Goal: Task Accomplishment & Management: Use online tool/utility

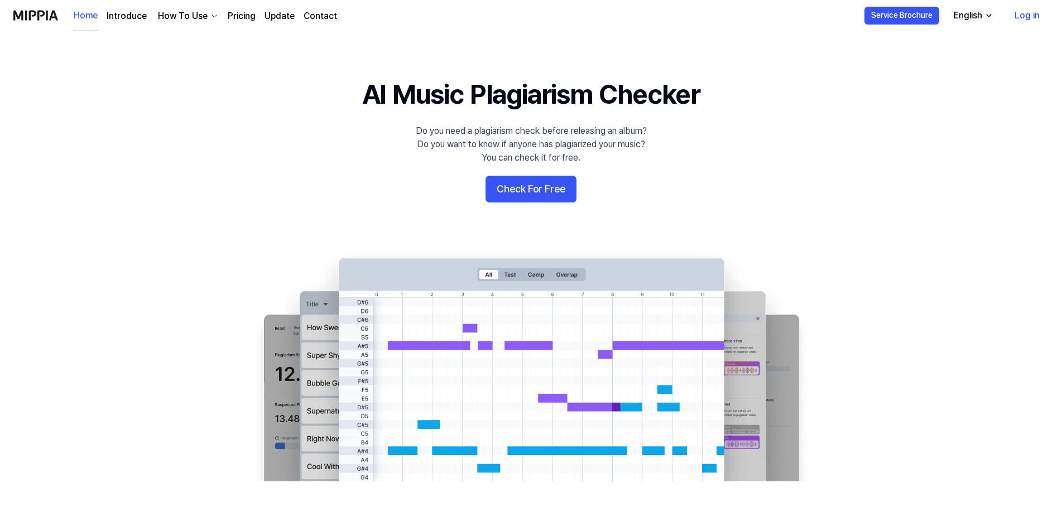
click at [539, 187] on button "Check For Free" at bounding box center [530, 189] width 91 height 27
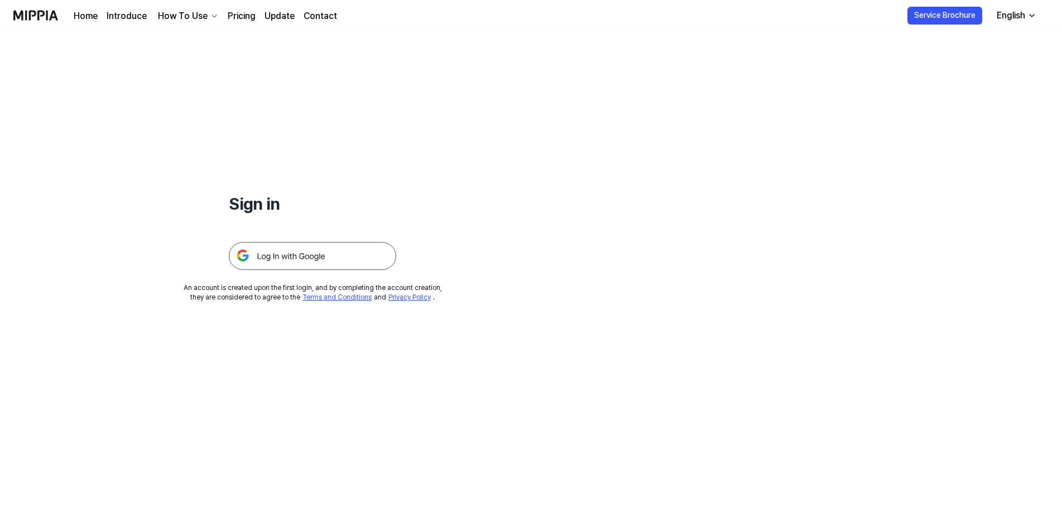
click at [294, 252] on img at bounding box center [312, 256] width 167 height 28
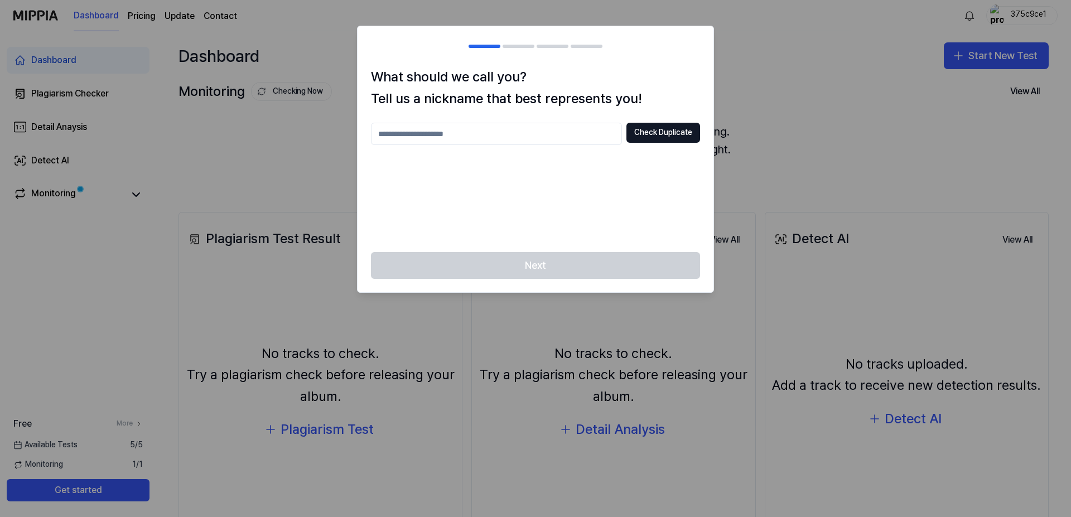
click at [466, 136] on input "text" at bounding box center [496, 134] width 251 height 22
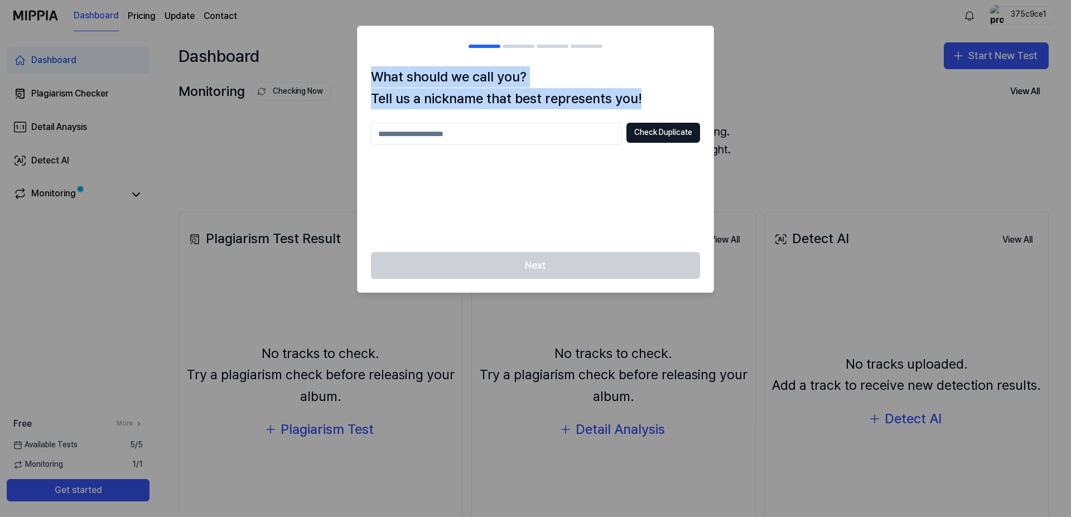
drag, startPoint x: 642, startPoint y: 98, endPoint x: 370, endPoint y: 71, distance: 273.1
click at [370, 71] on div "What should we call you? Tell us a nickname that best represents you! Check Dup…" at bounding box center [536, 159] width 356 height 186
copy h1 "What should we call you? Tell us a nickname that best represents you!"
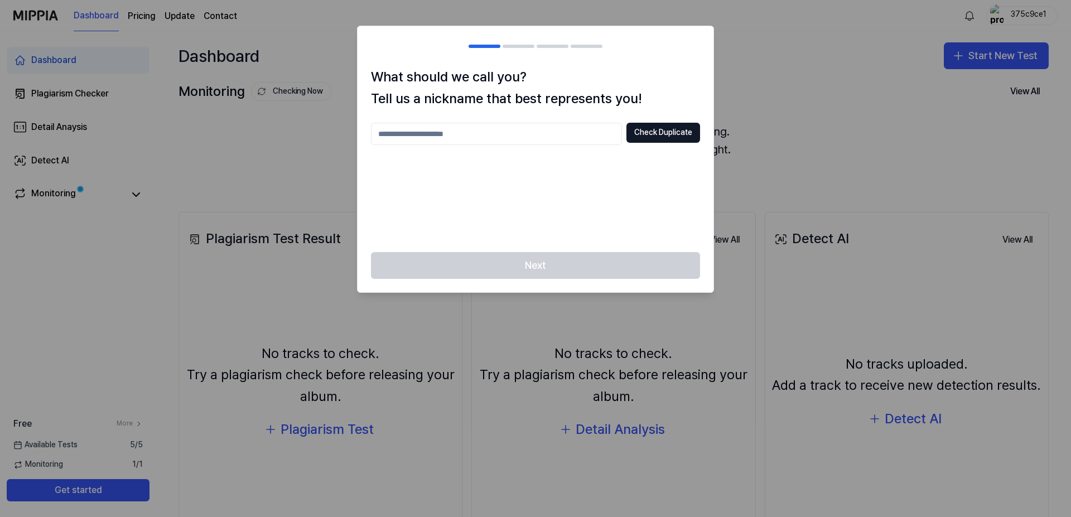
click at [435, 136] on input "text" at bounding box center [496, 134] width 251 height 22
drag, startPoint x: 466, startPoint y: 134, endPoint x: 309, endPoint y: 134, distance: 157.9
click at [371, 134] on input "**********" at bounding box center [496, 134] width 251 height 22
type input "****"
click at [676, 129] on button "Check Duplicate" at bounding box center [664, 133] width 74 height 20
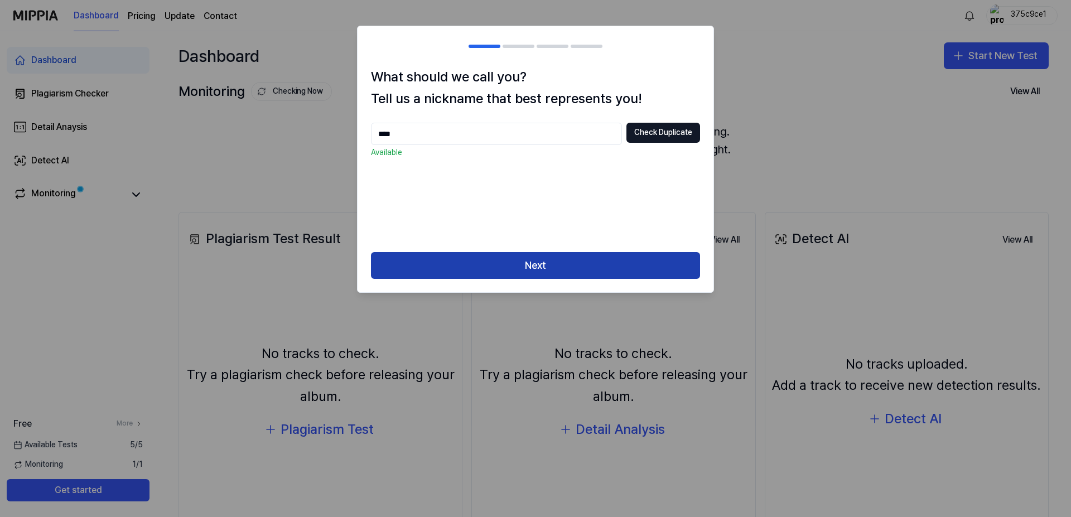
click at [536, 259] on button "Next" at bounding box center [535, 265] width 329 height 27
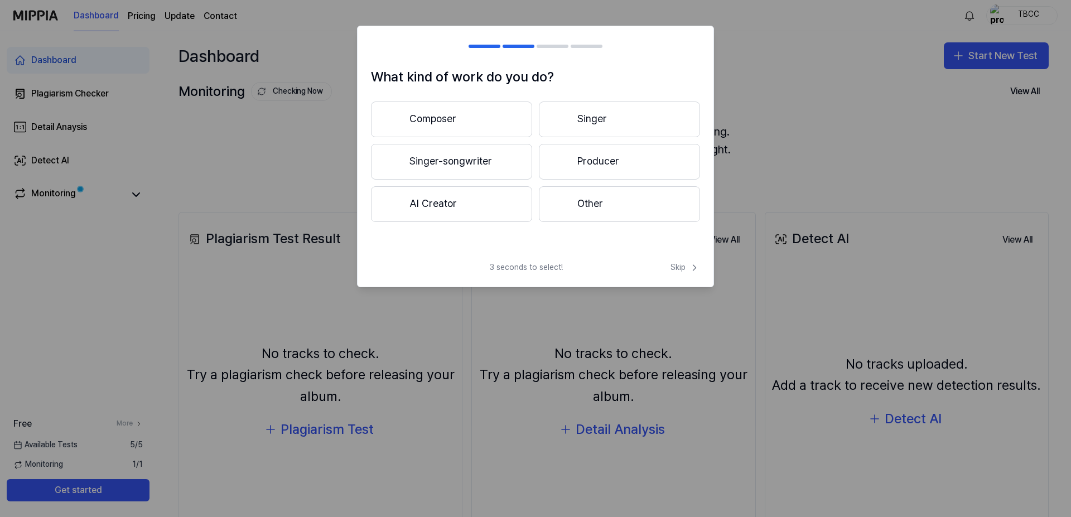
click at [433, 203] on button "AI Creator" at bounding box center [451, 204] width 161 height 36
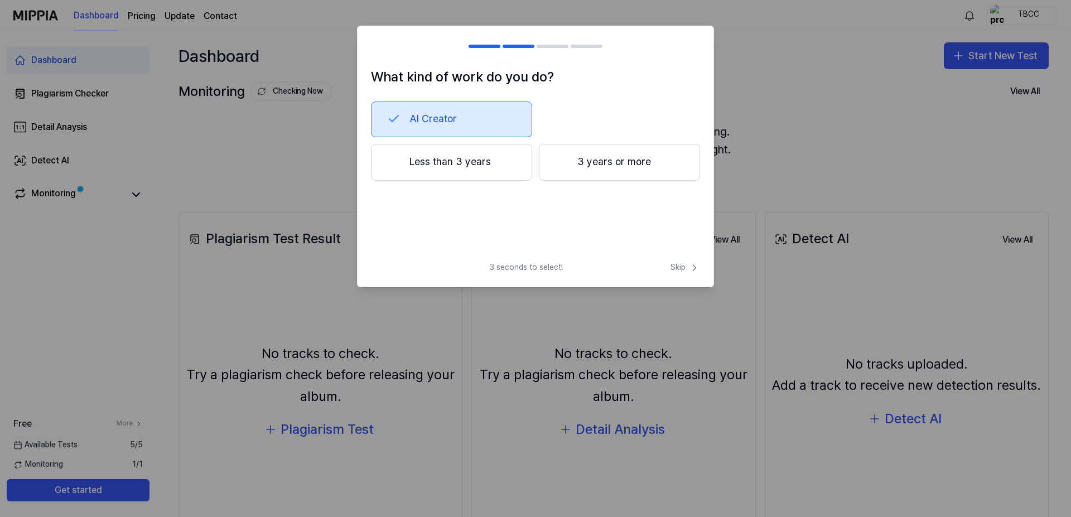
click at [452, 158] on button "Less than 3 years" at bounding box center [451, 162] width 161 height 37
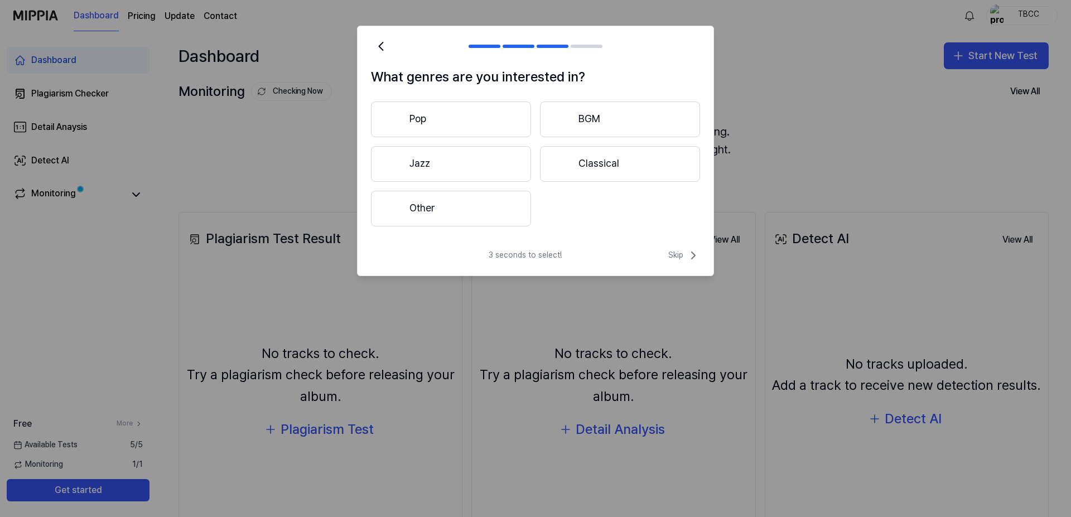
click at [454, 205] on button "Other" at bounding box center [451, 209] width 160 height 36
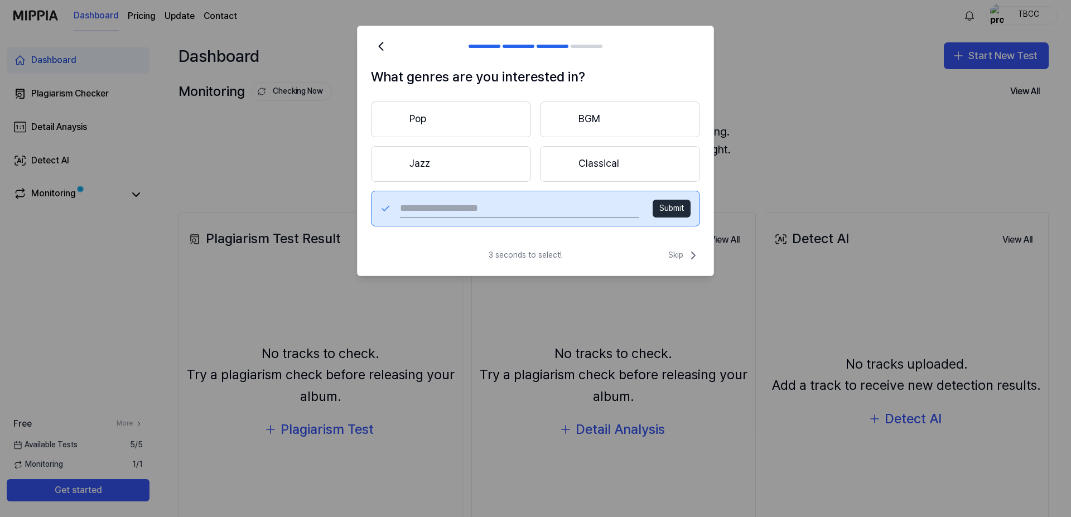
click at [454, 205] on input "text" at bounding box center [519, 209] width 239 height 18
type input "**********"
click at [681, 209] on button "Submit" at bounding box center [672, 209] width 38 height 18
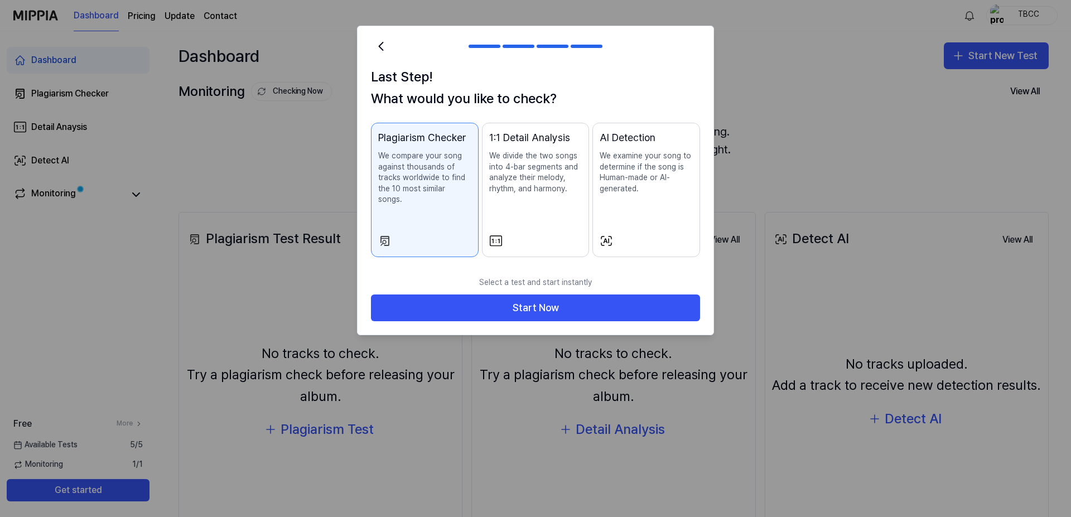
click at [447, 172] on p "We compare your song against thousands of tracks worldwide to find the 10 most …" at bounding box center [424, 178] width 93 height 55
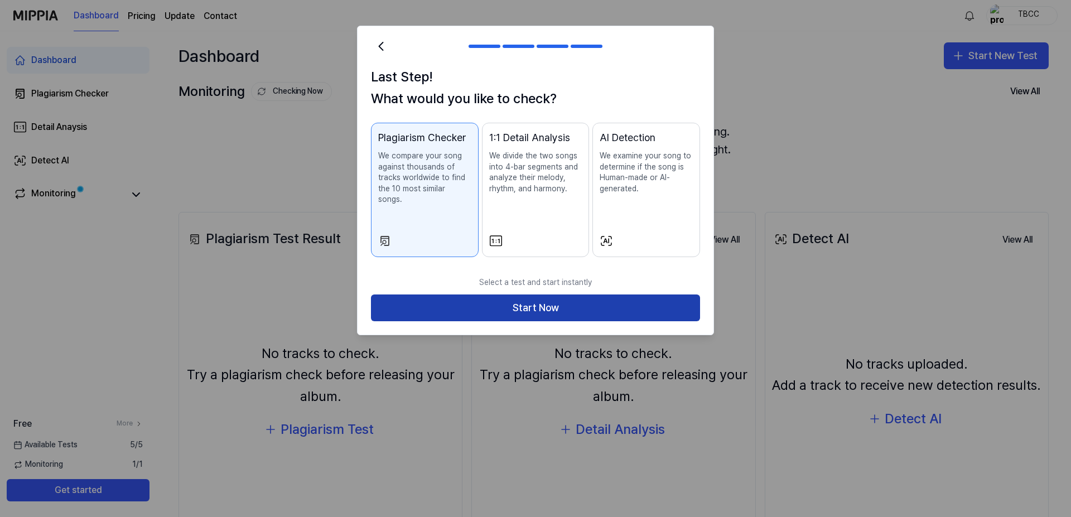
click at [526, 295] on button "Start Now" at bounding box center [535, 308] width 329 height 27
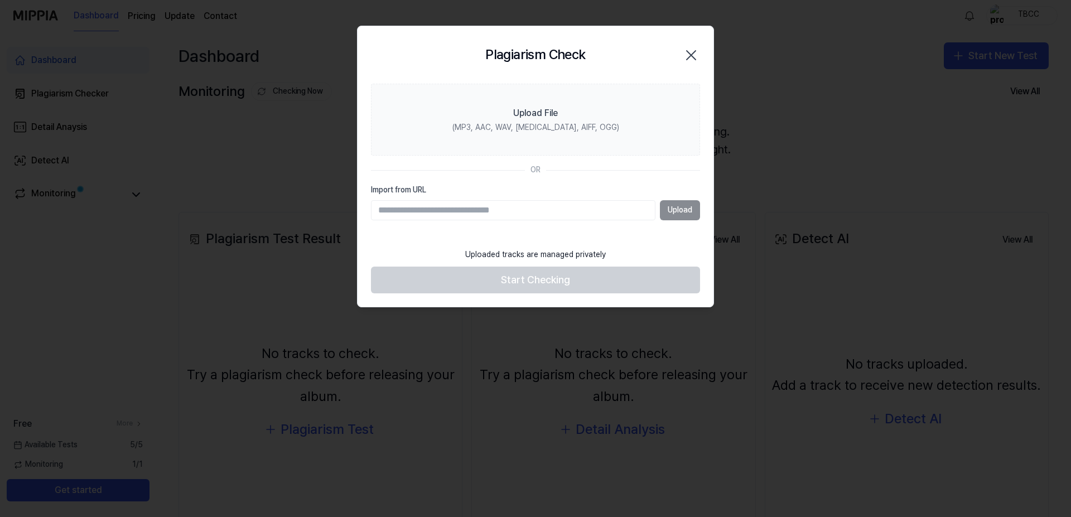
paste input "**********"
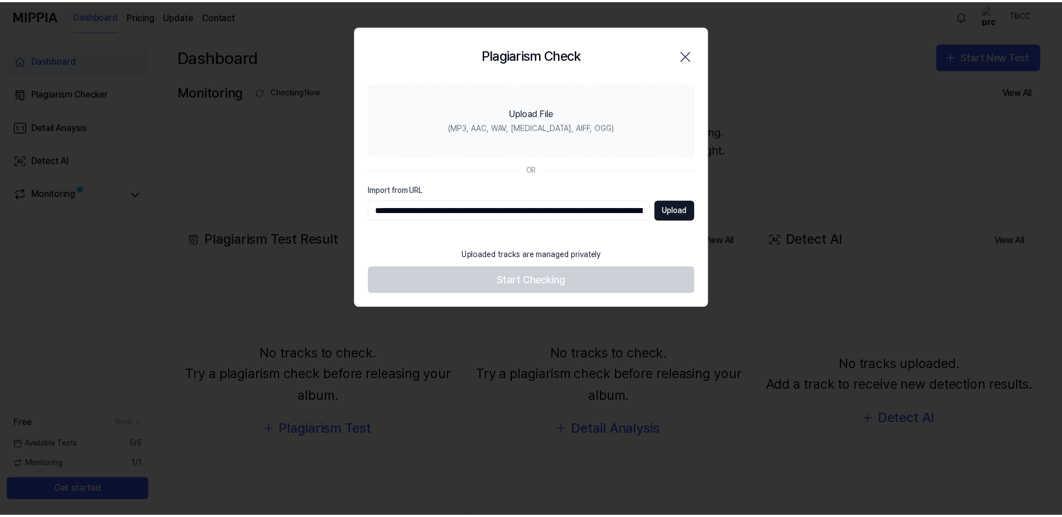
scroll to position [0, 450]
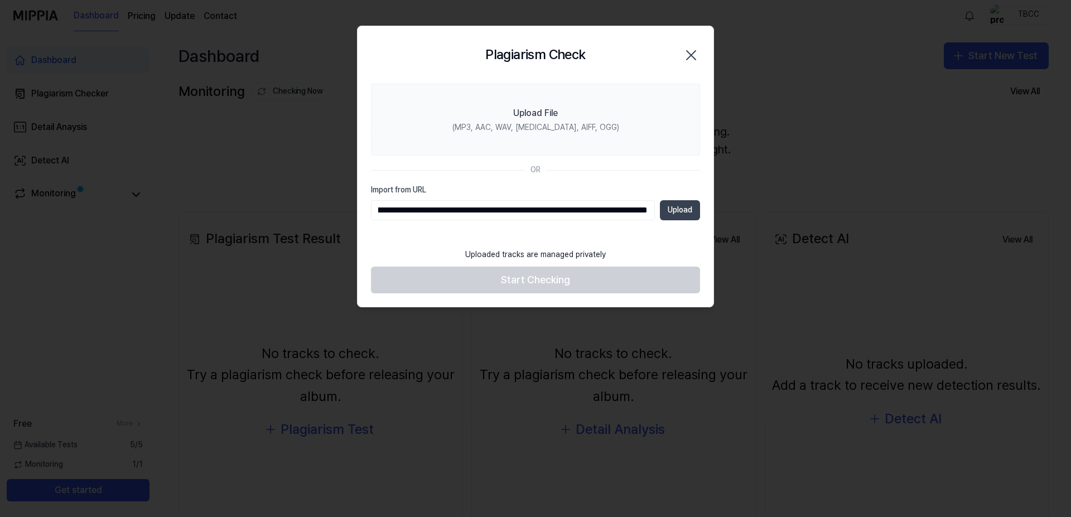
type input "**********"
click at [674, 209] on button "Upload" at bounding box center [680, 210] width 40 height 20
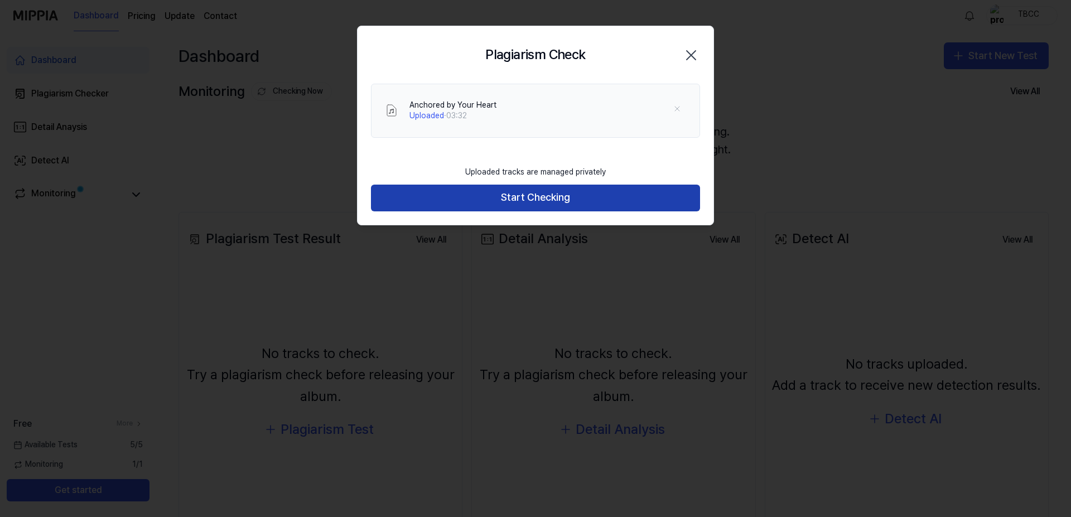
click at [564, 198] on button "Start Checking" at bounding box center [535, 198] width 329 height 27
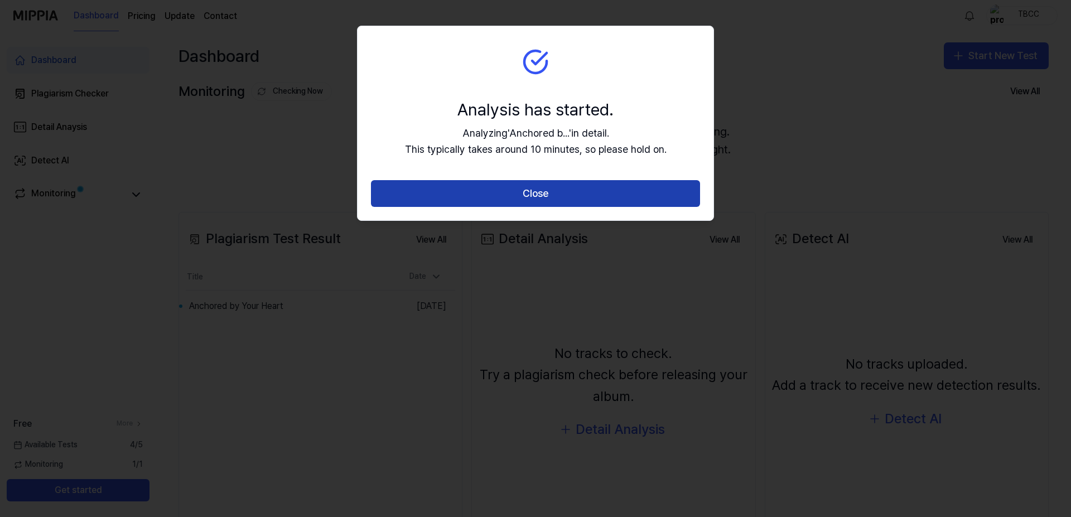
click at [556, 188] on button "Close" at bounding box center [535, 193] width 329 height 27
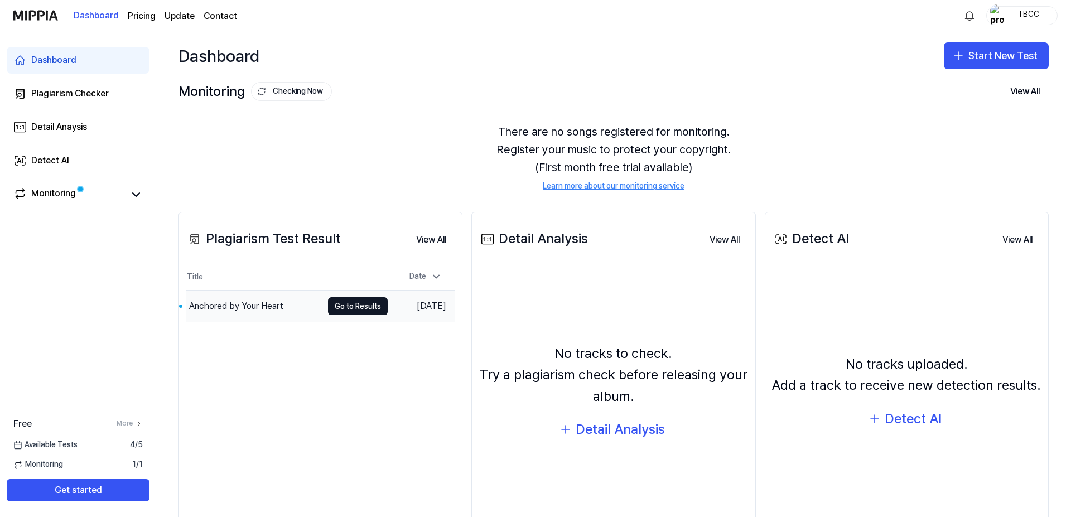
click at [244, 301] on div "Anchored by Your Heart" at bounding box center [236, 306] width 94 height 13
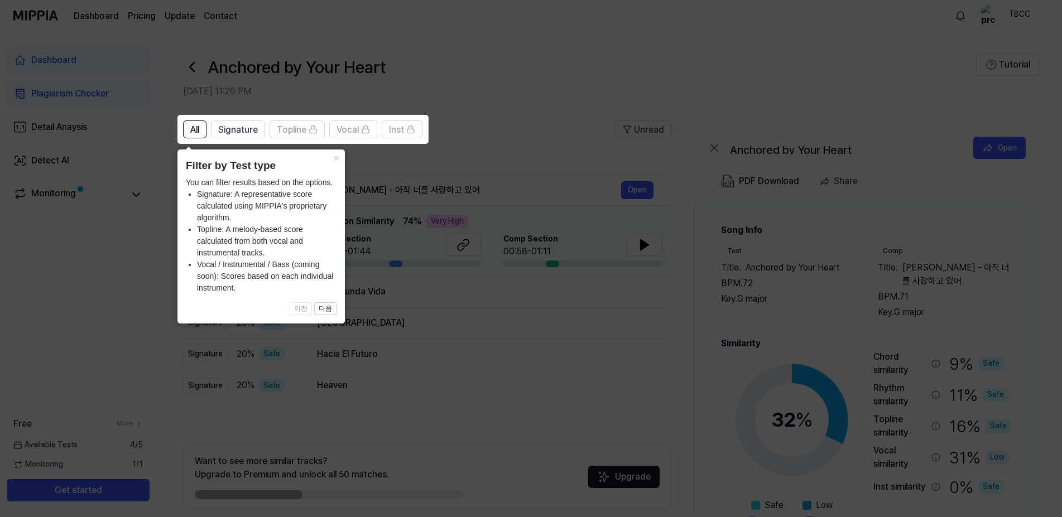
click at [442, 343] on icon at bounding box center [535, 258] width 1071 height 517
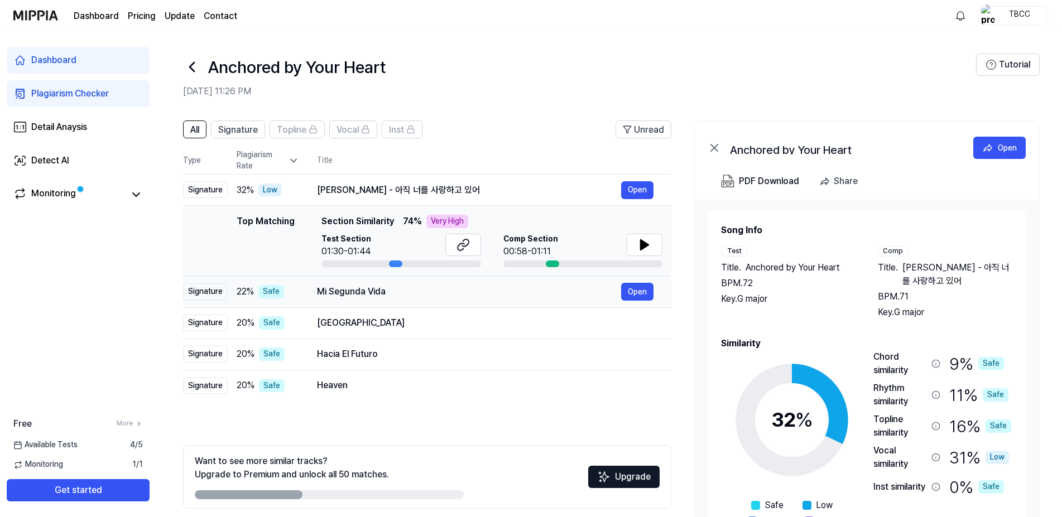
scroll to position [45, 0]
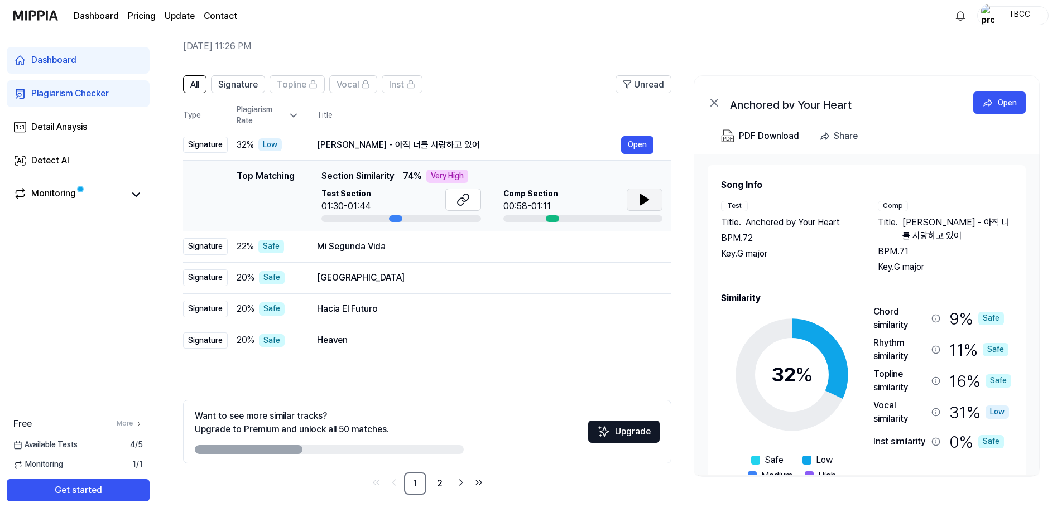
click at [642, 201] on icon at bounding box center [645, 200] width 8 height 10
click at [643, 248] on button "Open" at bounding box center [637, 247] width 32 height 18
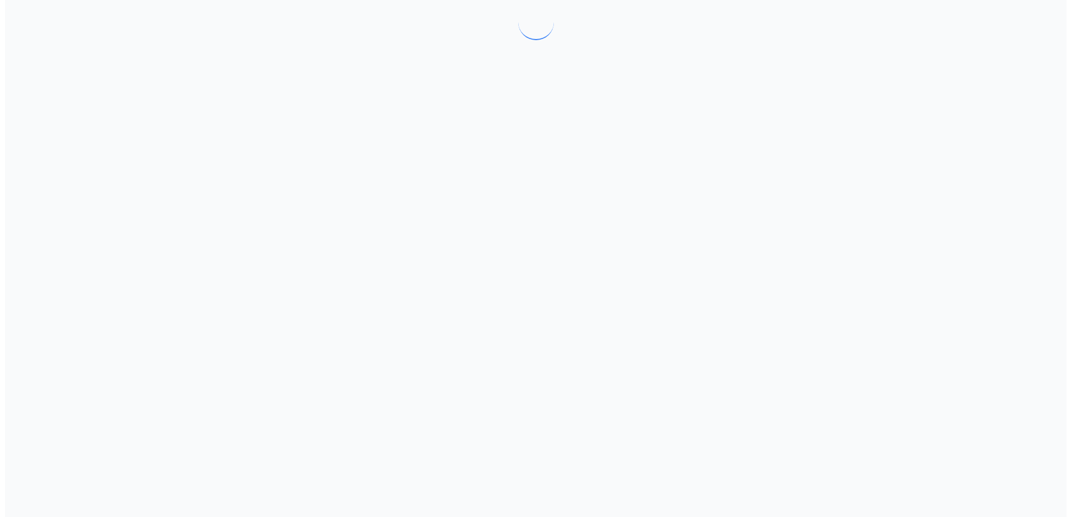
scroll to position [0, 0]
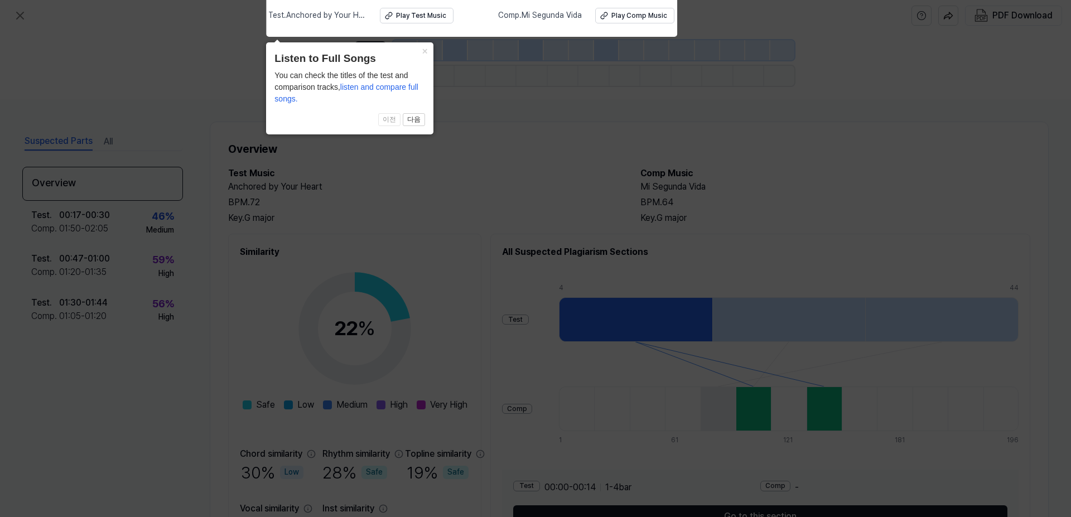
click at [469, 154] on icon at bounding box center [535, 255] width 1071 height 523
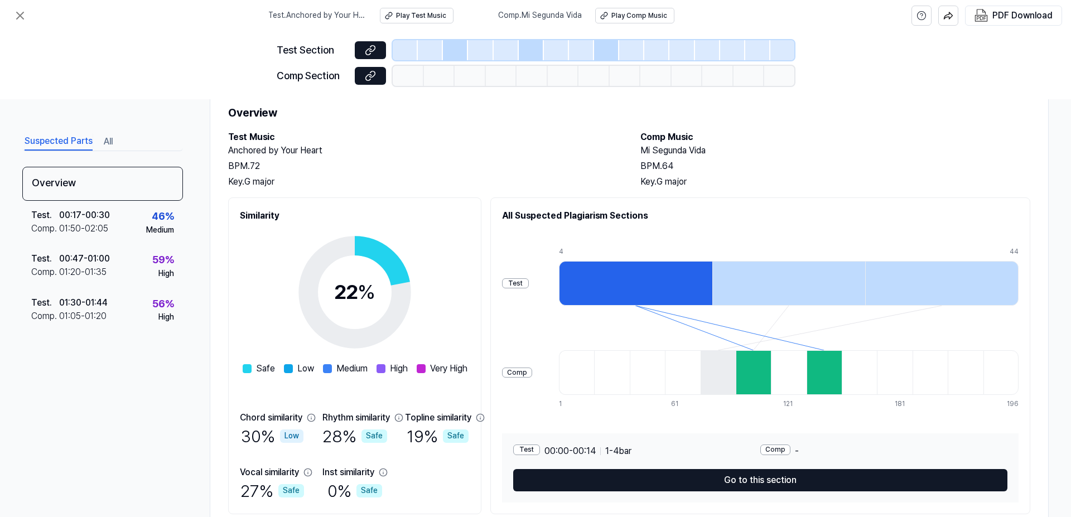
scroll to position [74, 0]
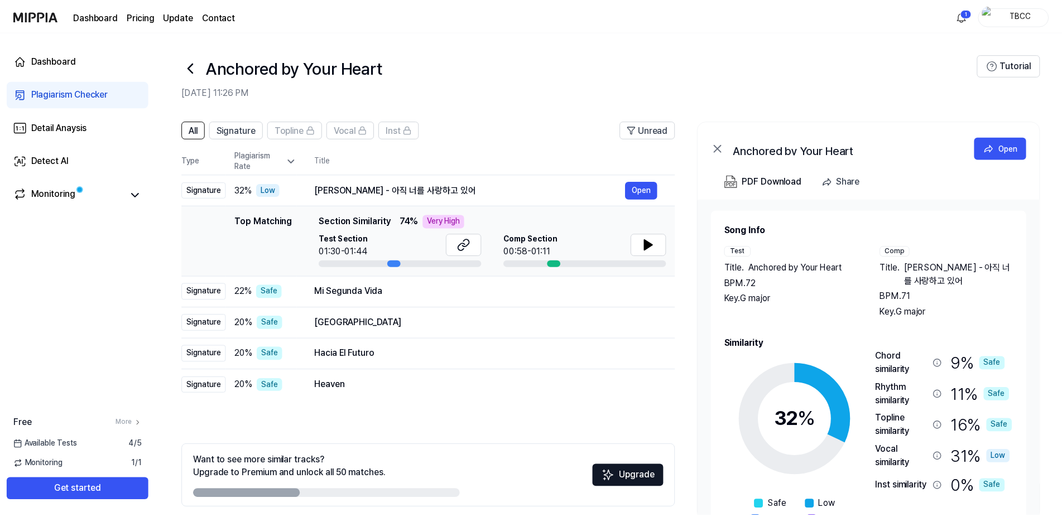
scroll to position [45, 0]
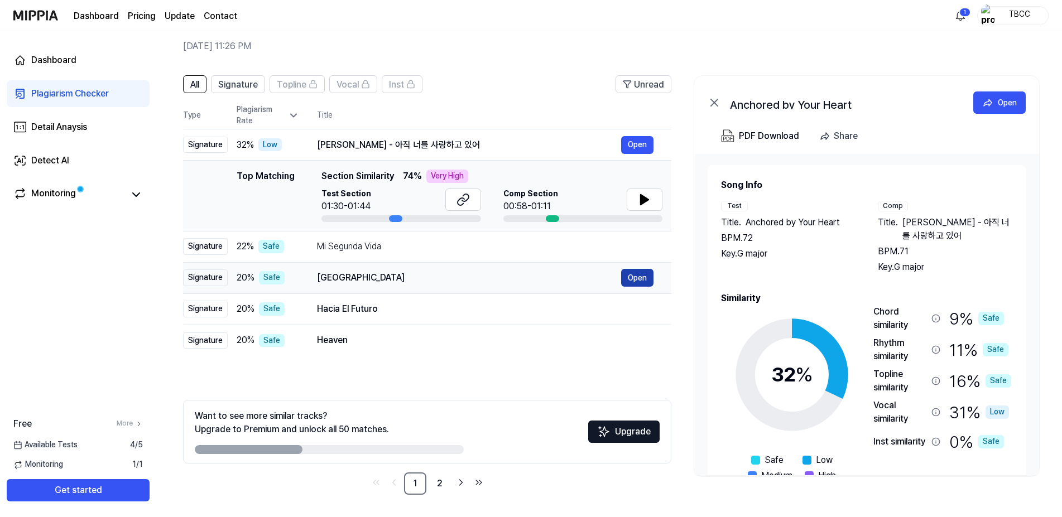
click at [631, 279] on button "Open" at bounding box center [637, 278] width 32 height 18
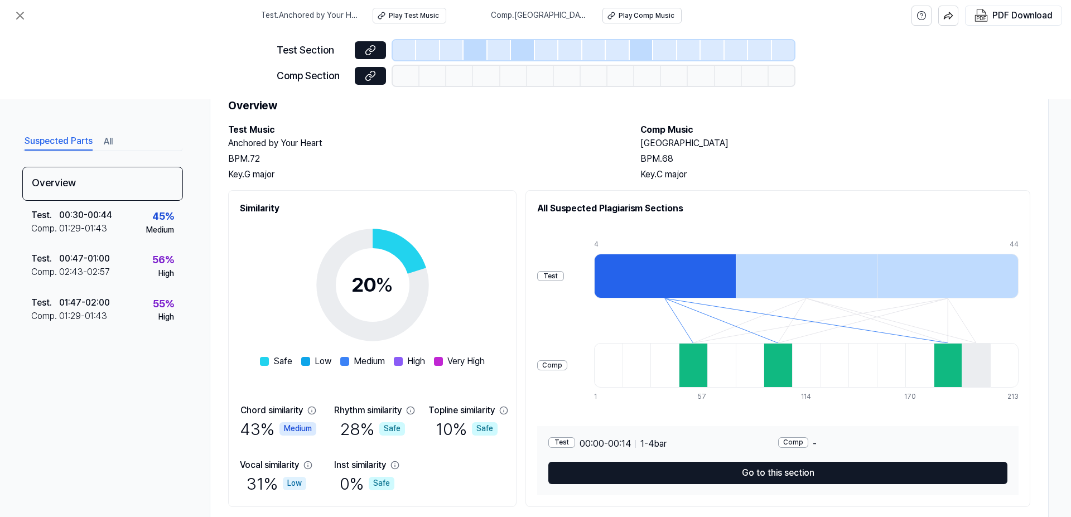
scroll to position [74, 0]
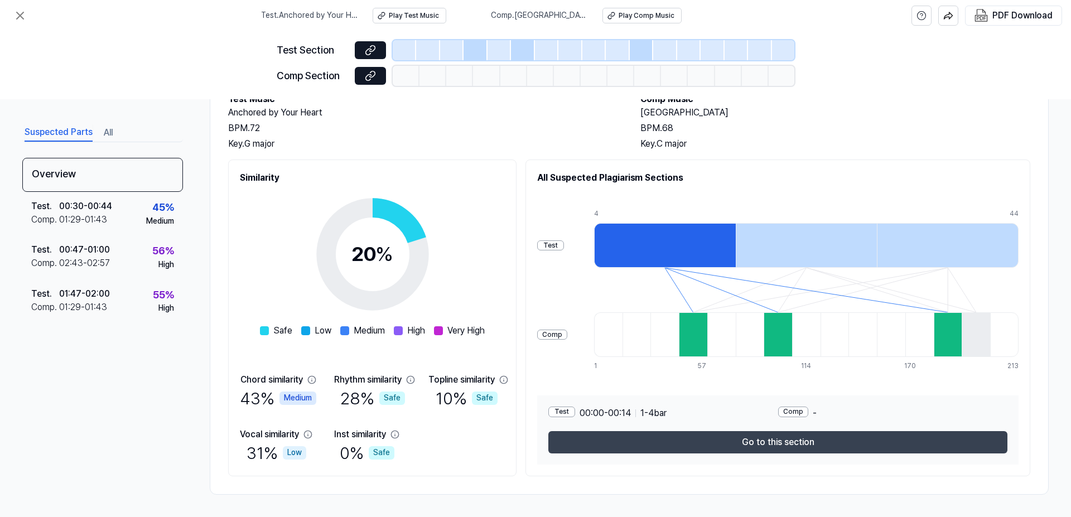
click at [803, 440] on button "Go to this section" at bounding box center [778, 442] width 459 height 22
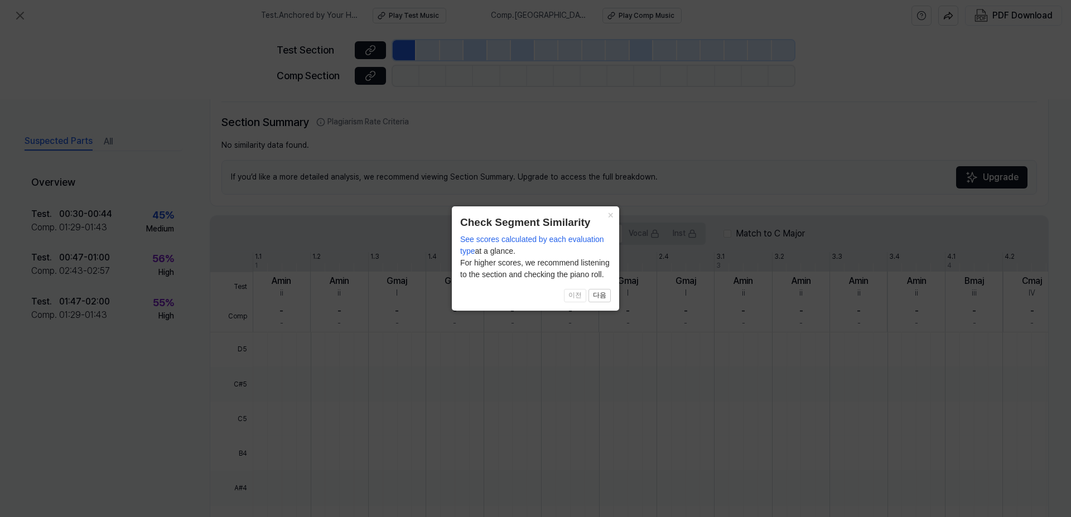
scroll to position [224, 0]
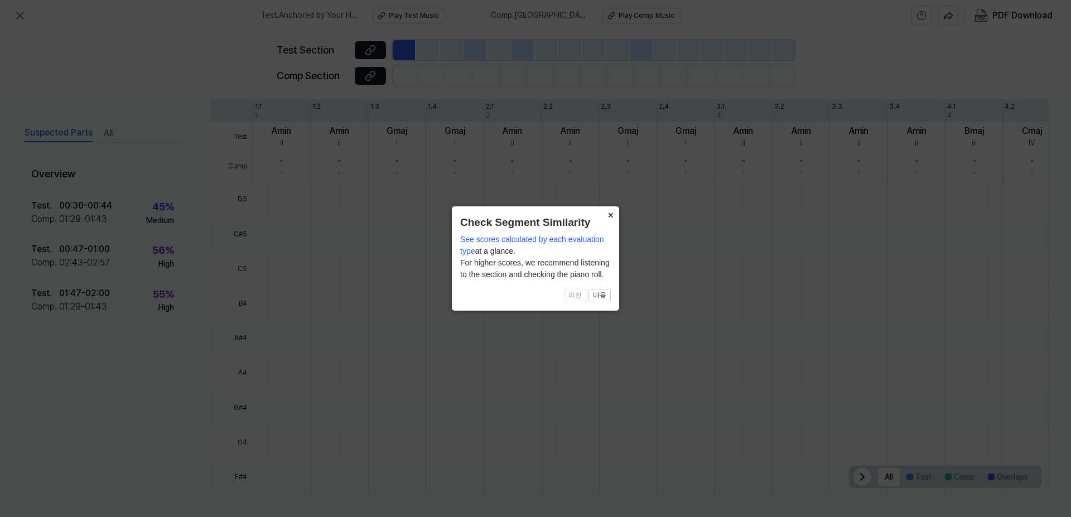
click at [613, 213] on button "×" at bounding box center [611, 214] width 18 height 16
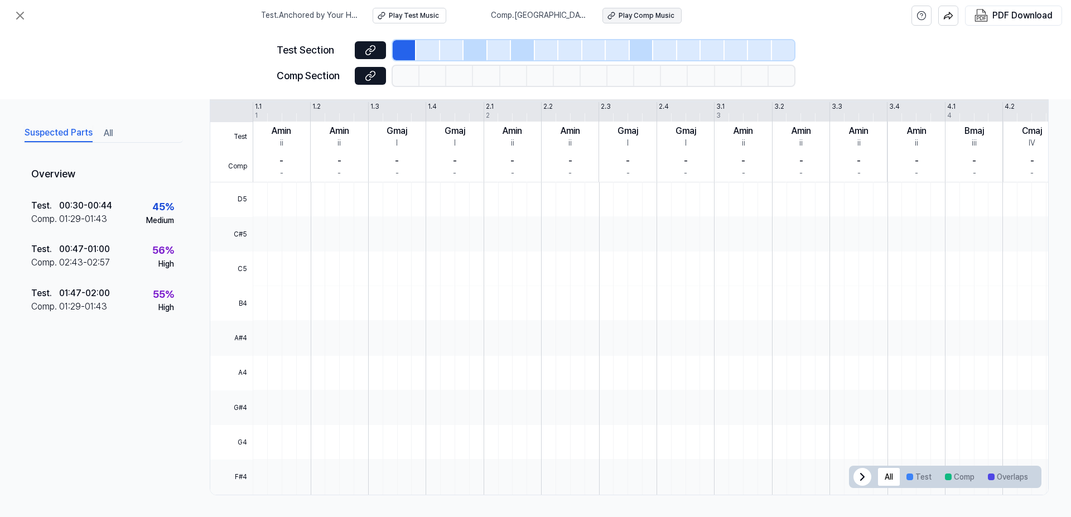
click at [619, 17] on div "Play Comp Music" at bounding box center [647, 15] width 56 height 9
click at [144, 263] on div "Test . 00:47 - 01:00 Comp . 02:43 - 02:57 56 % High" at bounding box center [102, 257] width 161 height 44
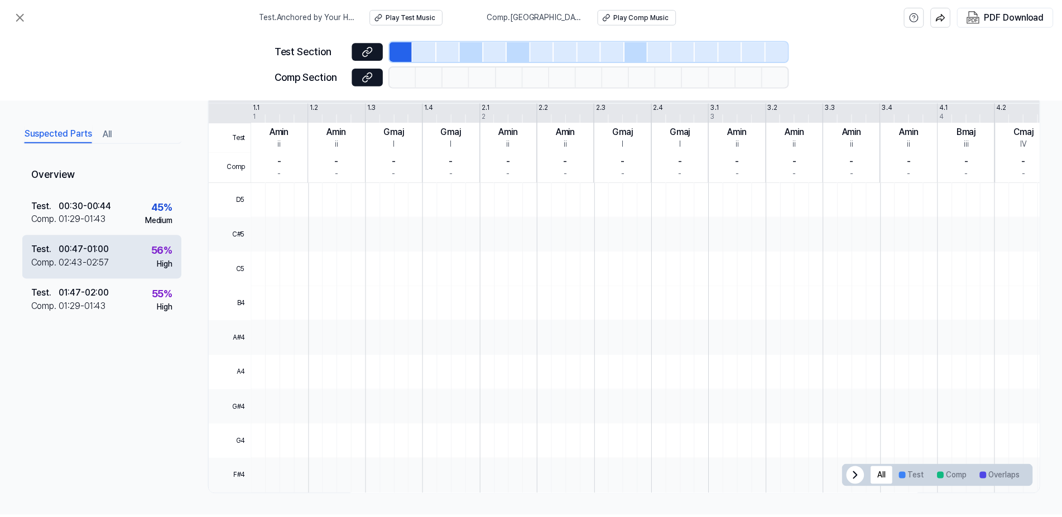
scroll to position [248, 0]
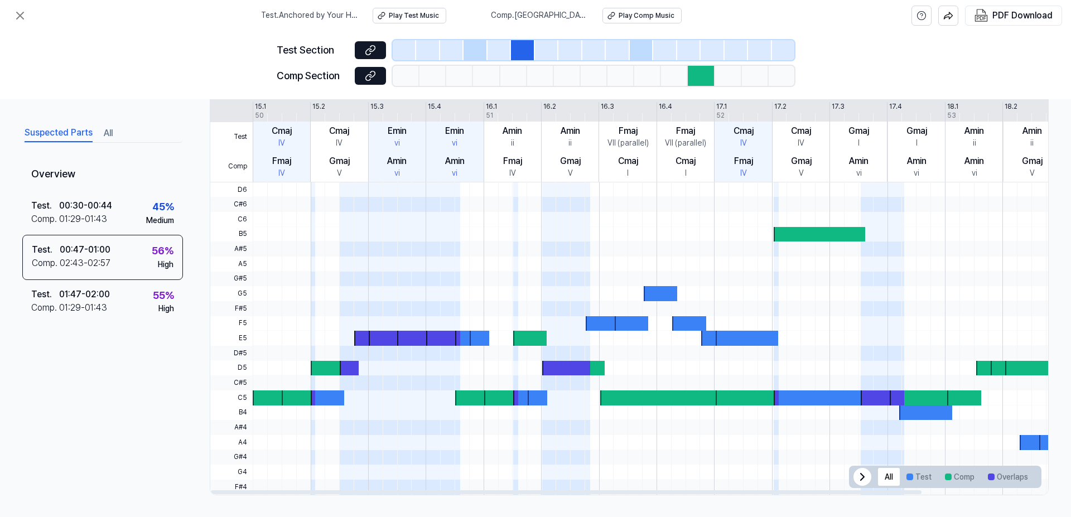
click at [377, 336] on div at bounding box center [385, 338] width 33 height 15
drag, startPoint x: 97, startPoint y: 122, endPoint x: 21, endPoint y: 127, distance: 76.1
click at [15, 127] on div "Suspected Parts All Overview Test . 00:30 - 00:44 Comp . 01:29 - 01:43 45 % Med…" at bounding box center [535, 308] width 1071 height 418
drag, startPoint x: 21, startPoint y: 127, endPoint x: 114, endPoint y: 127, distance: 93.2
click at [114, 127] on div "Suspected Parts All Overview Test . 00:30 - 00:44 Comp . 01:29 - 01:43 45 % Med…" at bounding box center [535, 308] width 1071 height 418
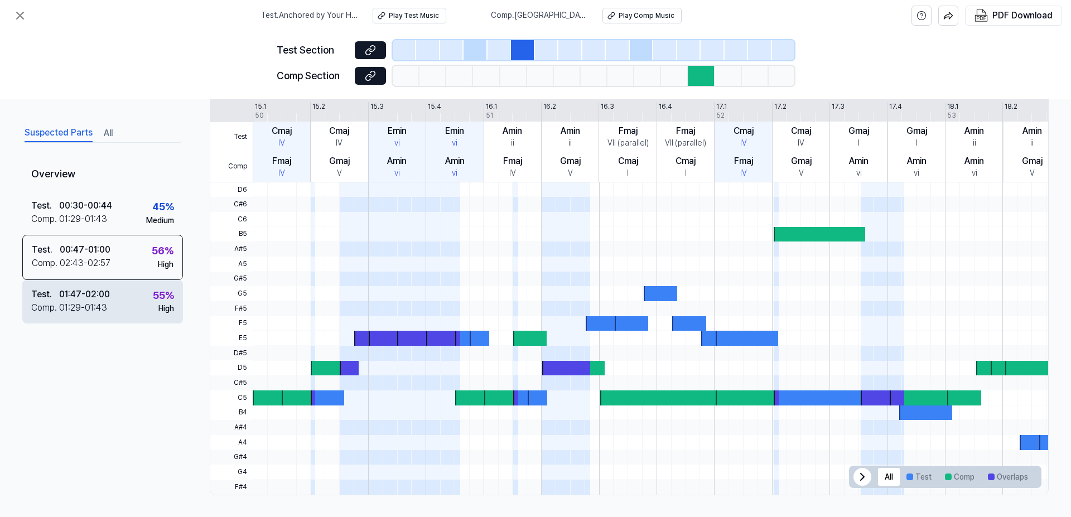
click at [100, 304] on div "01:29 - 01:43" at bounding box center [83, 307] width 48 height 13
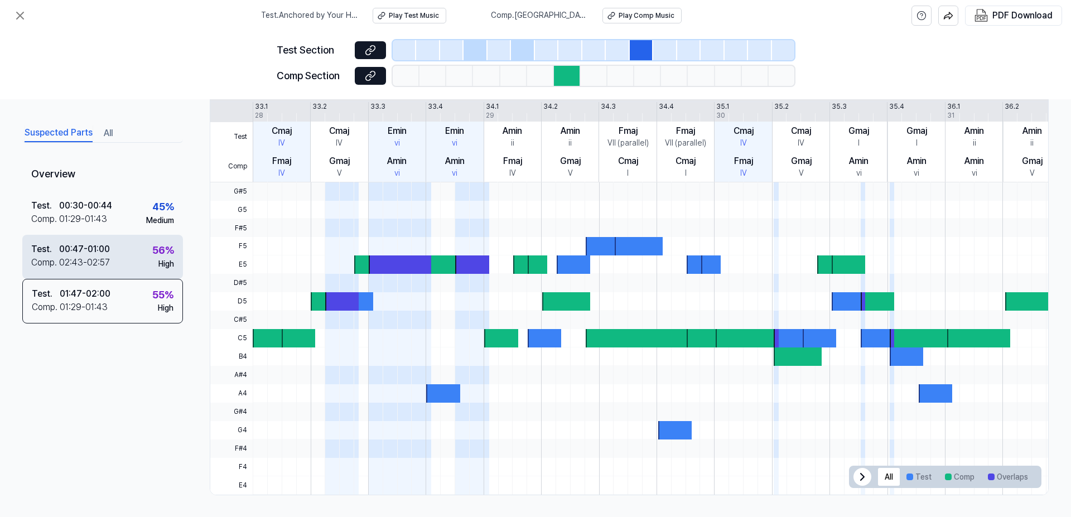
click at [104, 246] on div "00:47 - 01:00" at bounding box center [84, 249] width 51 height 13
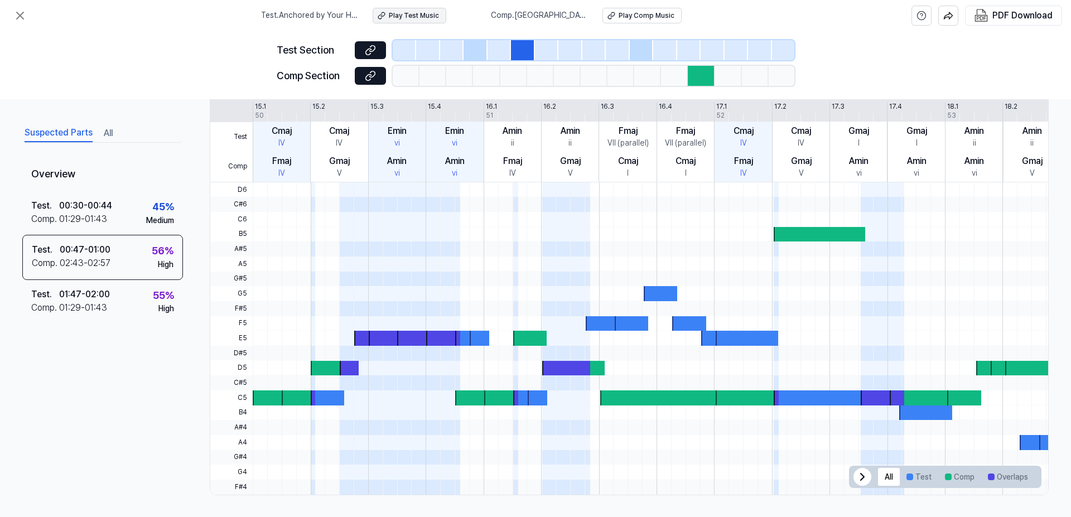
click at [439, 16] on div "Play Test Music" at bounding box center [414, 15] width 50 height 9
click at [619, 13] on div "Play Comp Music" at bounding box center [647, 15] width 56 height 9
click at [429, 12] on div "Play Test Music" at bounding box center [414, 15] width 50 height 9
click at [17, 16] on icon at bounding box center [19, 15] width 13 height 13
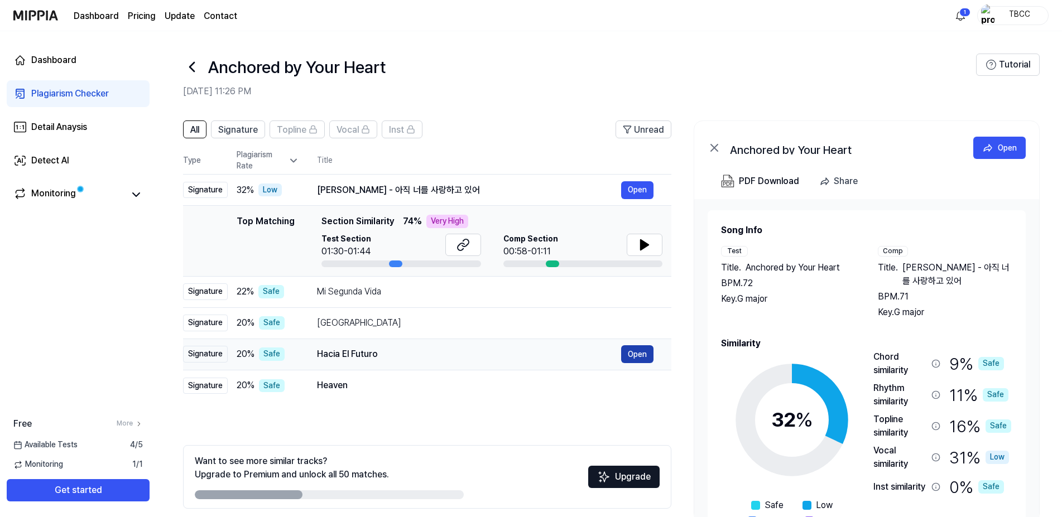
click at [641, 355] on button "Open" at bounding box center [637, 354] width 32 height 18
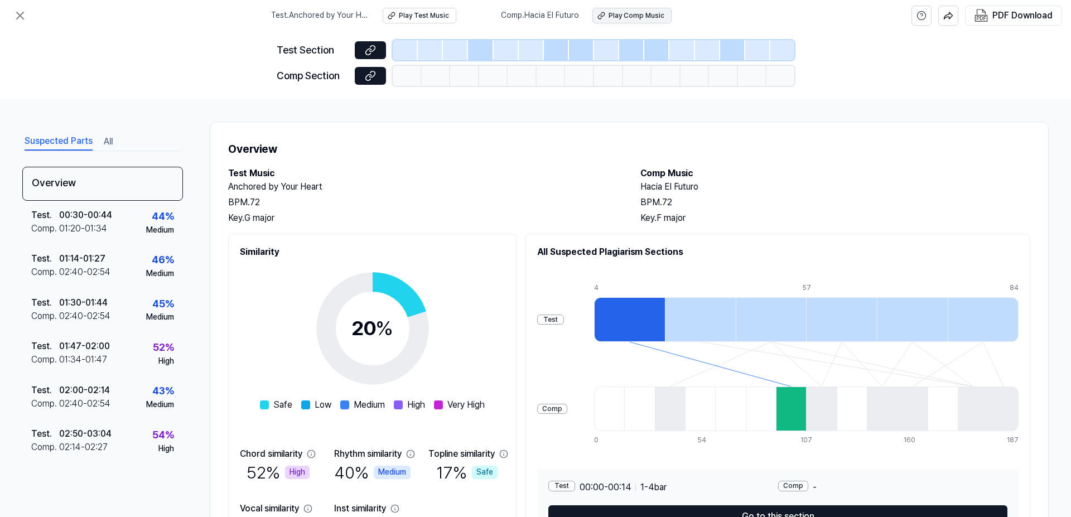
click at [642, 16] on div "Play Comp Music" at bounding box center [637, 15] width 56 height 9
click at [16, 16] on icon at bounding box center [19, 15] width 13 height 13
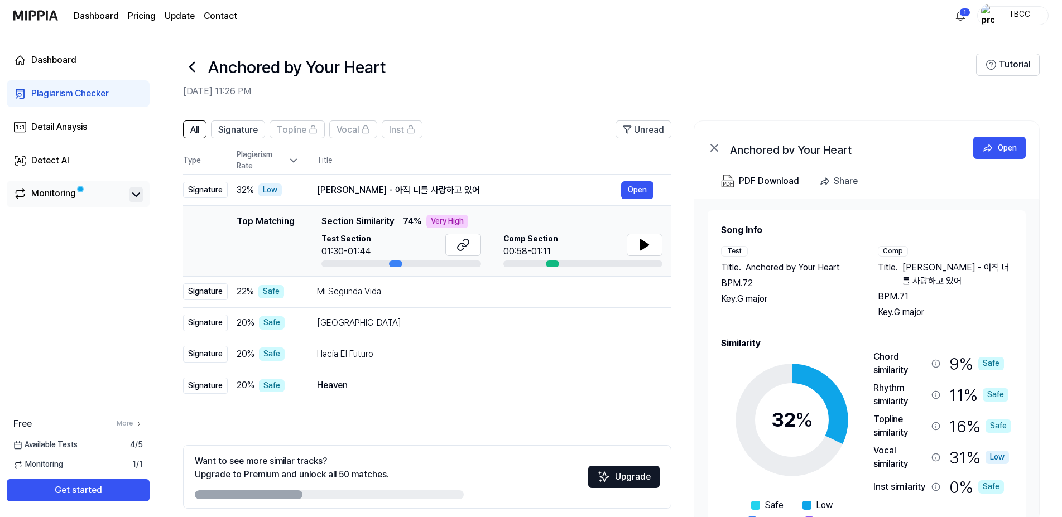
click at [131, 192] on icon at bounding box center [135, 194] width 13 height 13
click at [81, 489] on button "Get started" at bounding box center [78, 490] width 143 height 22
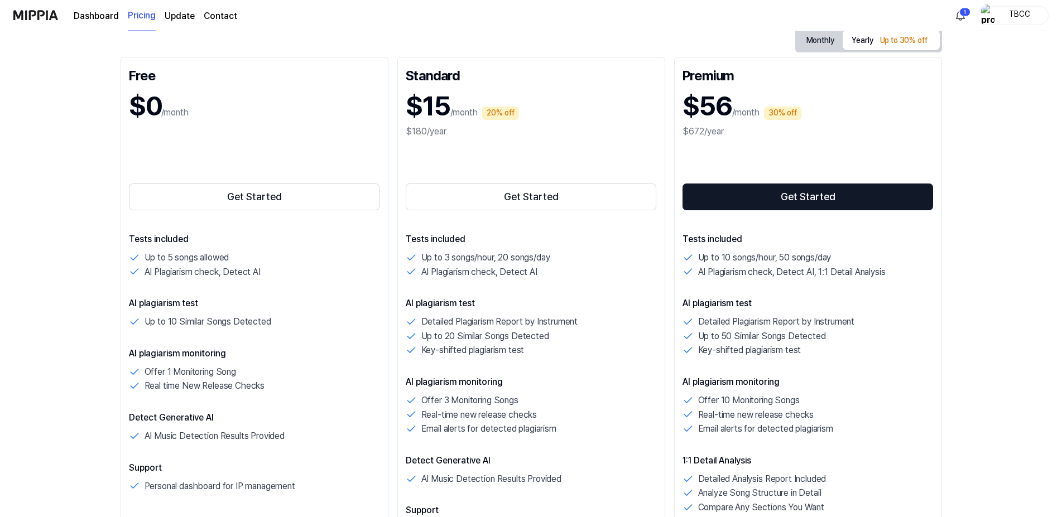
scroll to position [114, 0]
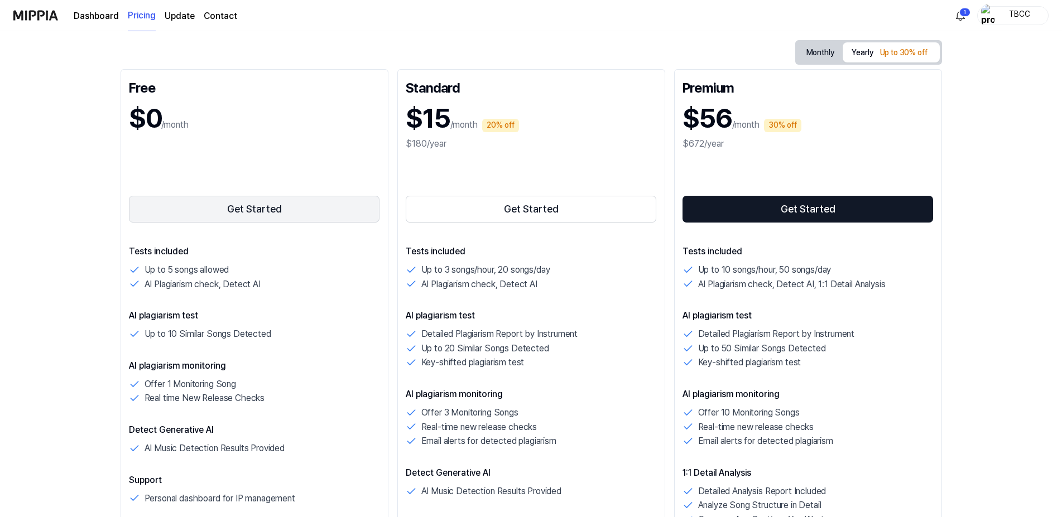
click at [239, 210] on button "Get Started" at bounding box center [254, 209] width 251 height 27
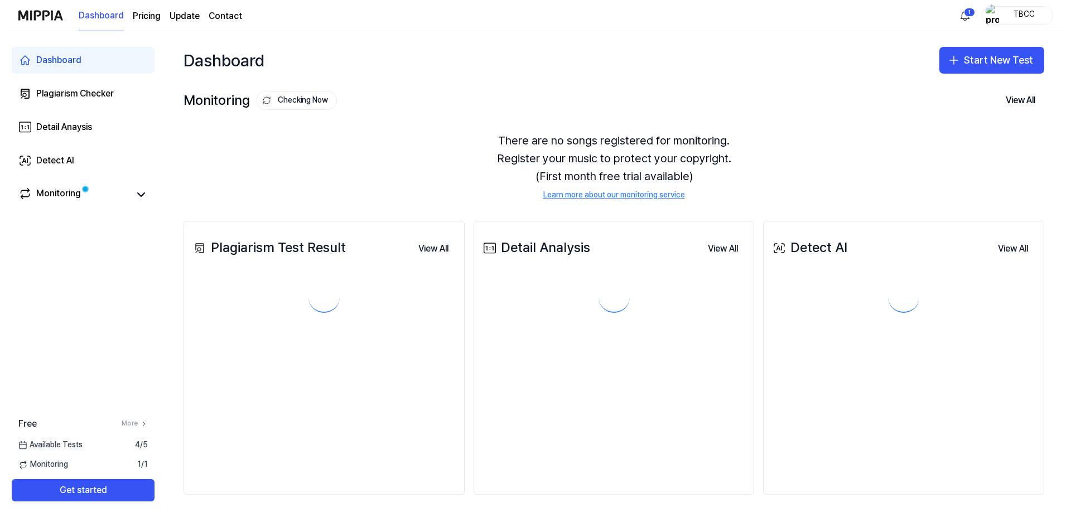
scroll to position [0, 0]
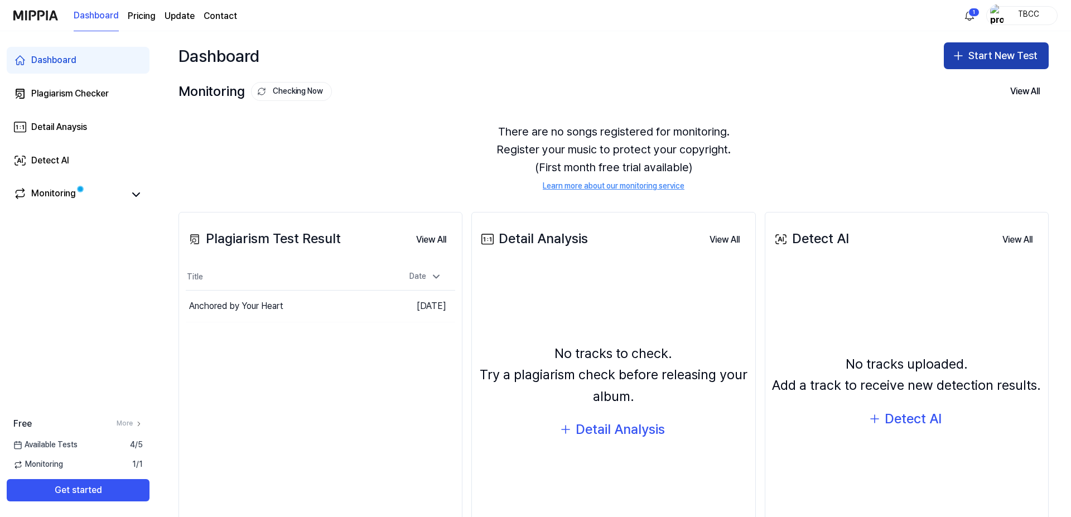
click at [980, 55] on button "Start New Test" at bounding box center [996, 55] width 105 height 27
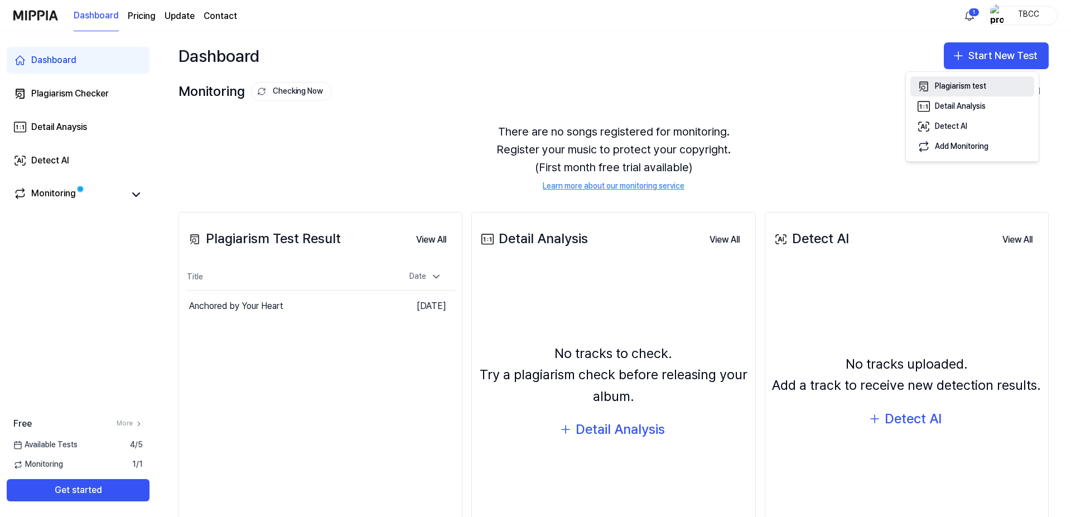
click at [978, 84] on div "Plagiarism test" at bounding box center [960, 86] width 51 height 11
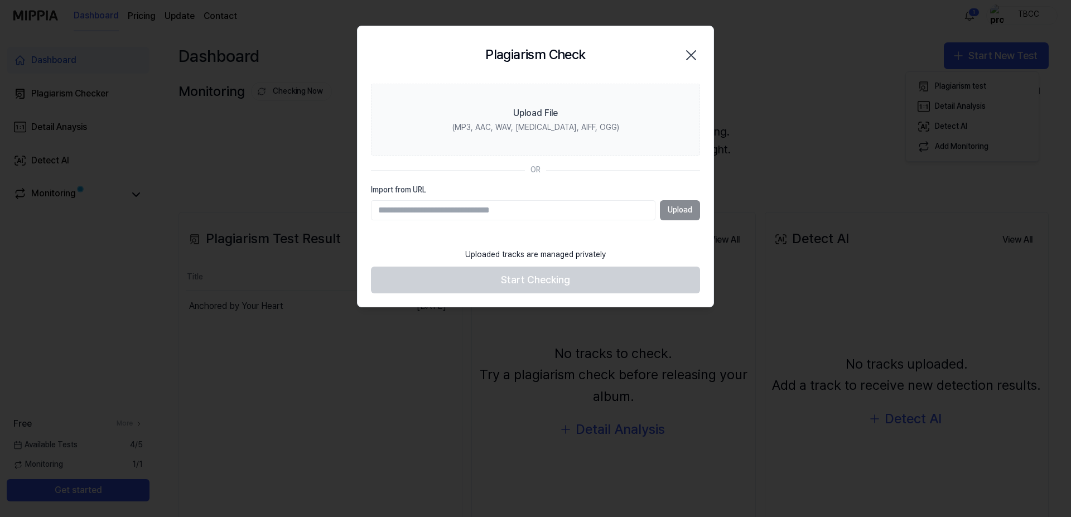
paste input "**********"
drag, startPoint x: 533, startPoint y: 208, endPoint x: 706, endPoint y: 204, distance: 173.0
click at [655, 204] on input "**********" at bounding box center [513, 210] width 284 height 20
type input "**********"
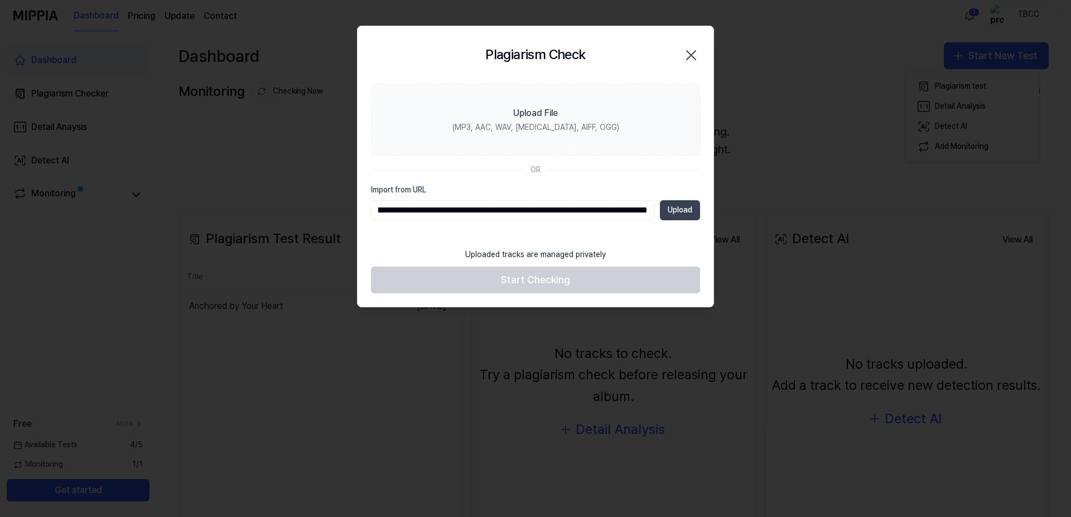
click at [682, 210] on button "Upload" at bounding box center [680, 210] width 40 height 20
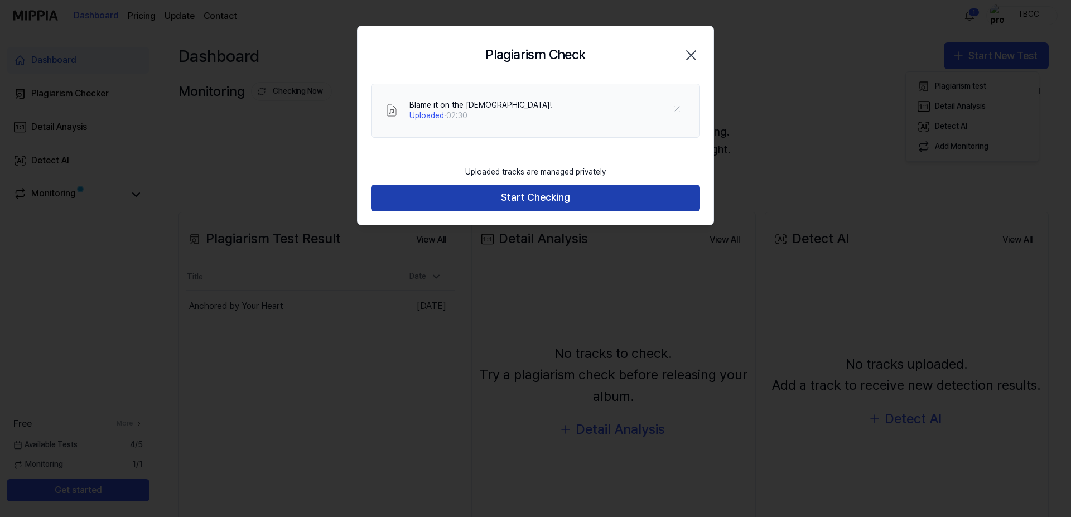
click at [553, 196] on button "Start Checking" at bounding box center [535, 198] width 329 height 27
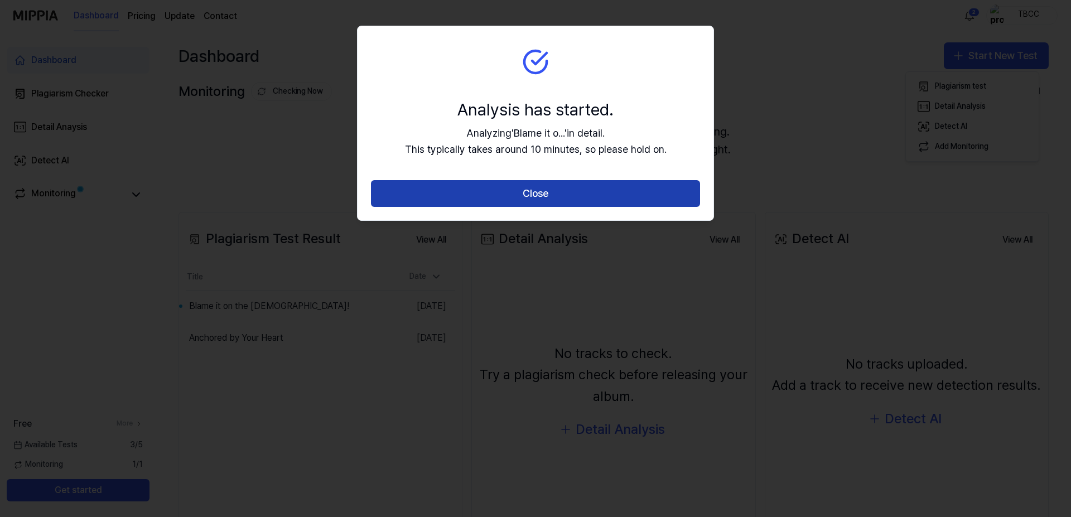
click at [537, 191] on button "Close" at bounding box center [535, 193] width 329 height 27
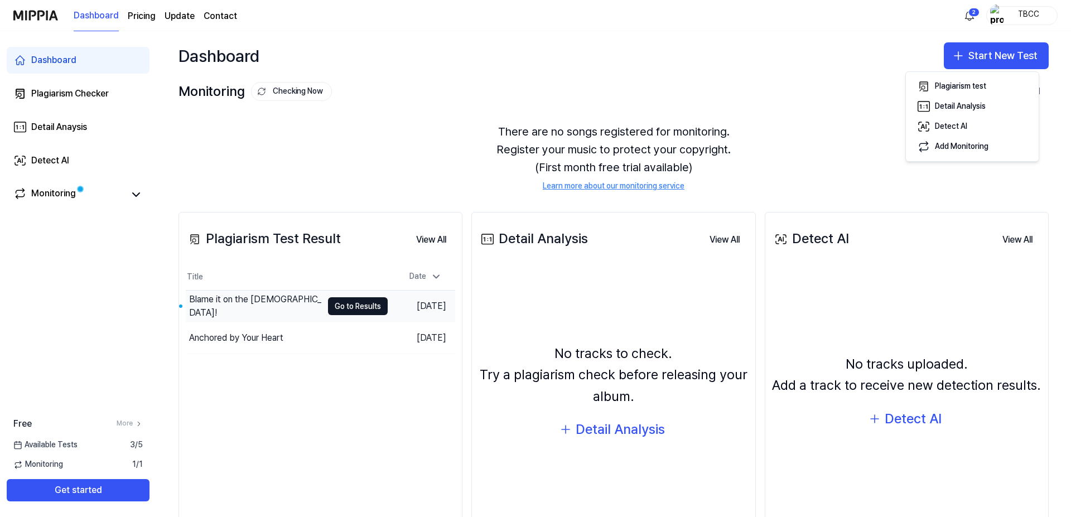
click at [259, 301] on div "Blame it on the [DEMOGRAPHIC_DATA]!" at bounding box center [255, 306] width 133 height 27
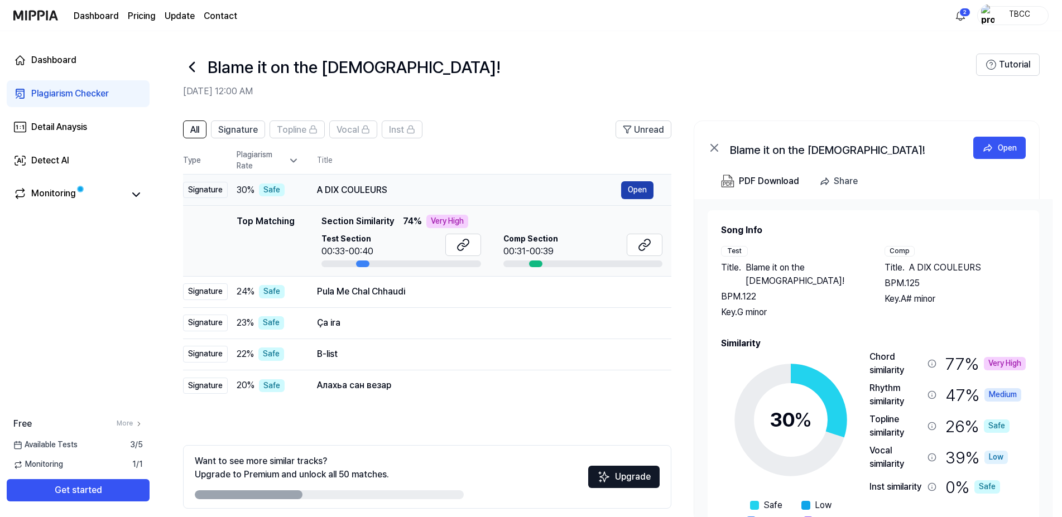
click at [633, 187] on button "Open" at bounding box center [637, 190] width 32 height 18
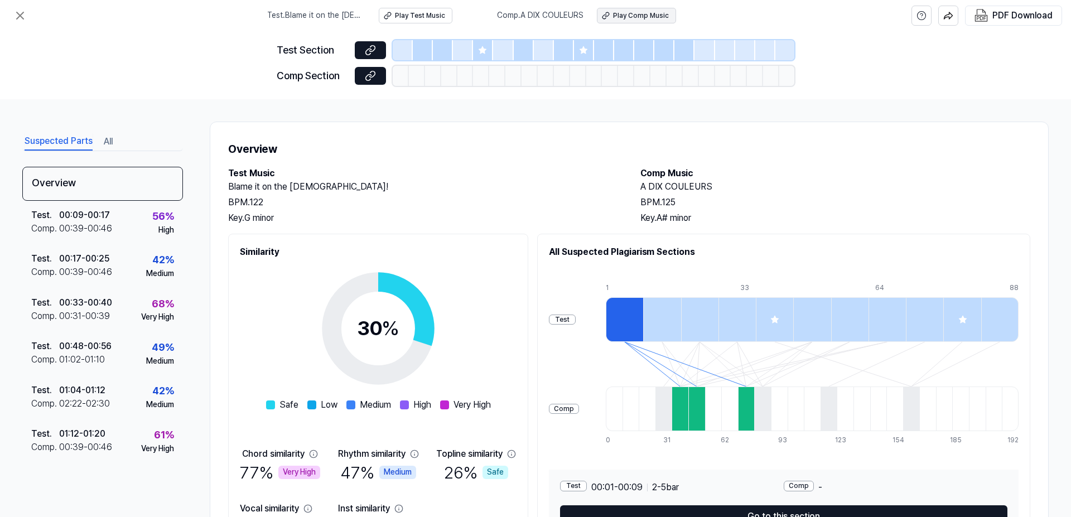
click at [633, 15] on div "Play Comp Music" at bounding box center [641, 15] width 56 height 9
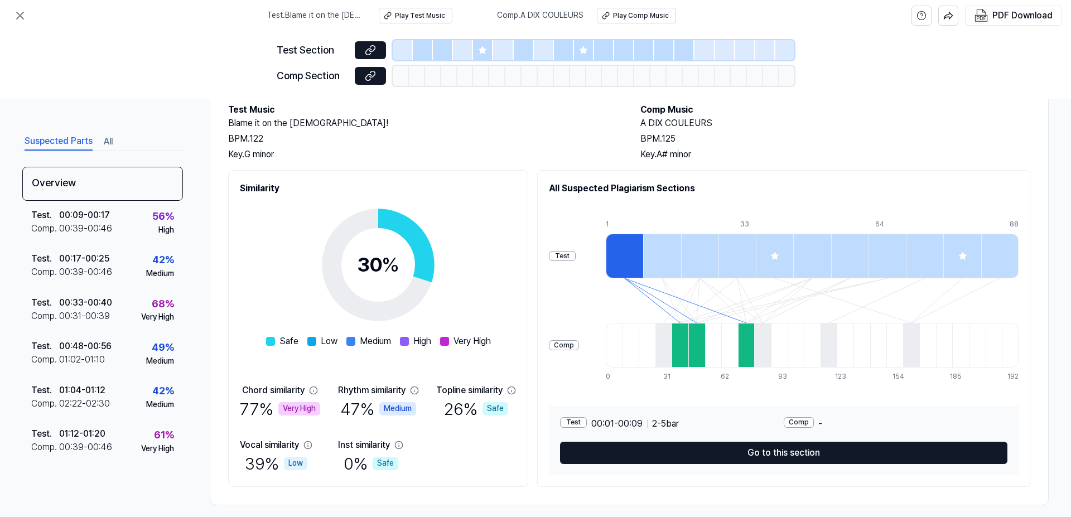
scroll to position [74, 0]
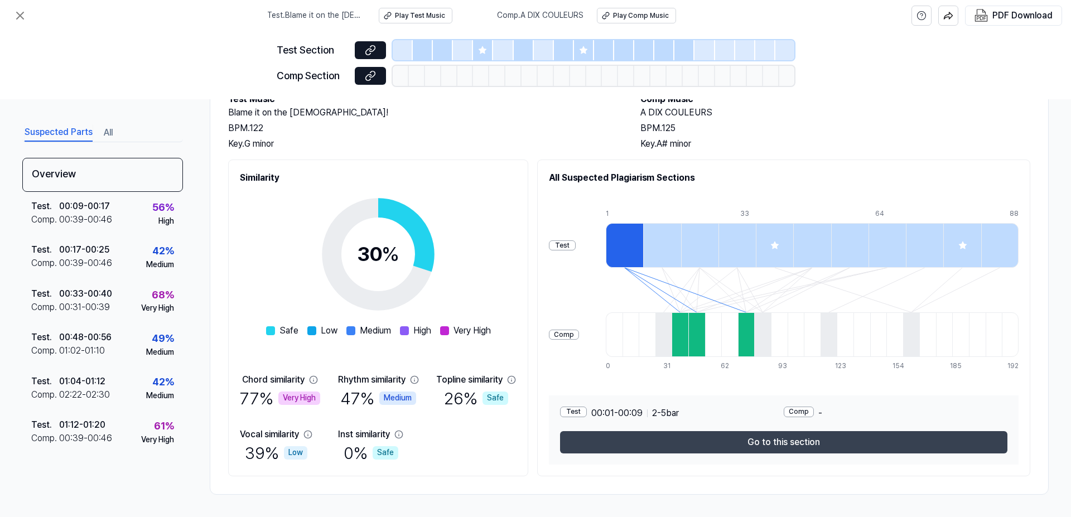
click at [790, 439] on button "Go to this section" at bounding box center [784, 442] width 448 height 22
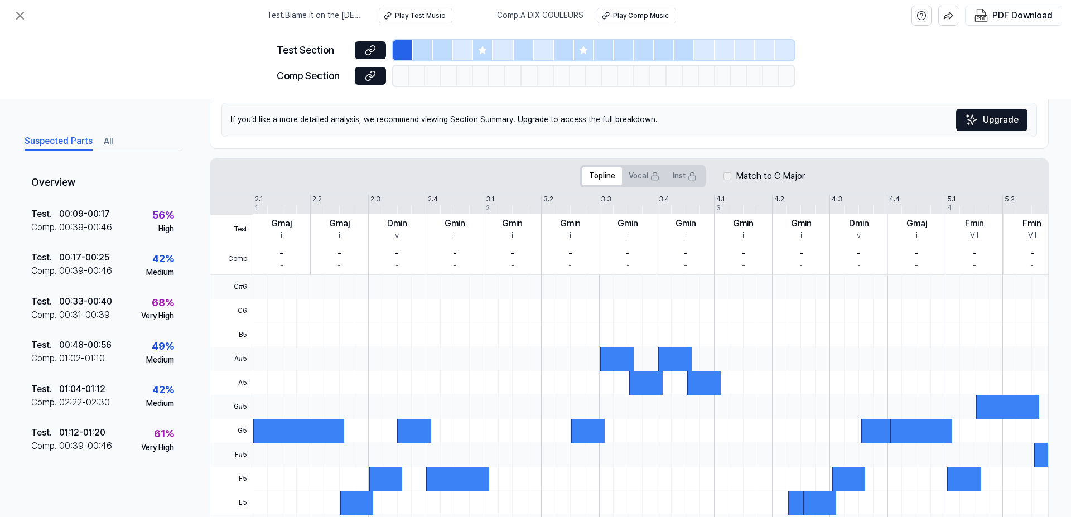
scroll to position [225, 0]
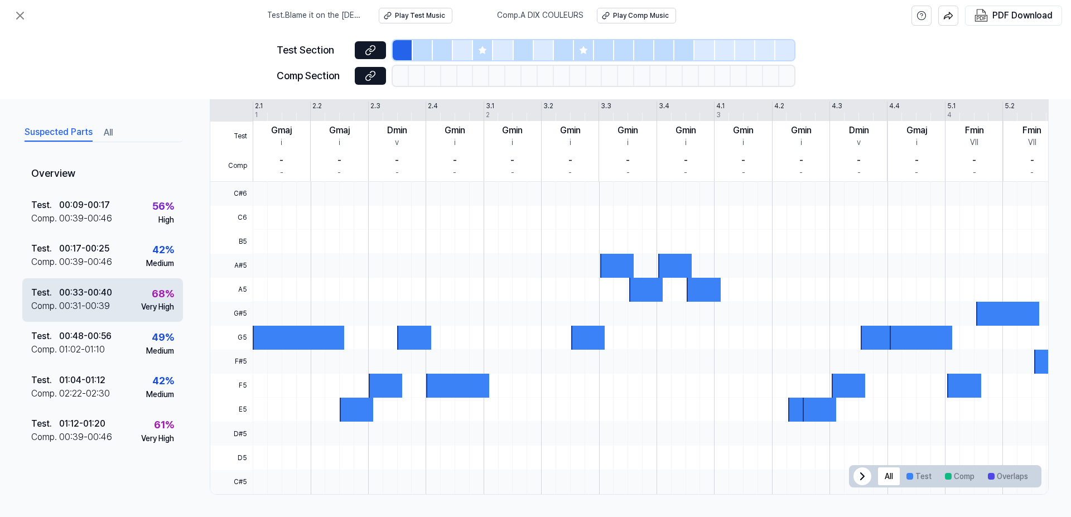
click at [153, 293] on div "68 %" at bounding box center [163, 294] width 22 height 16
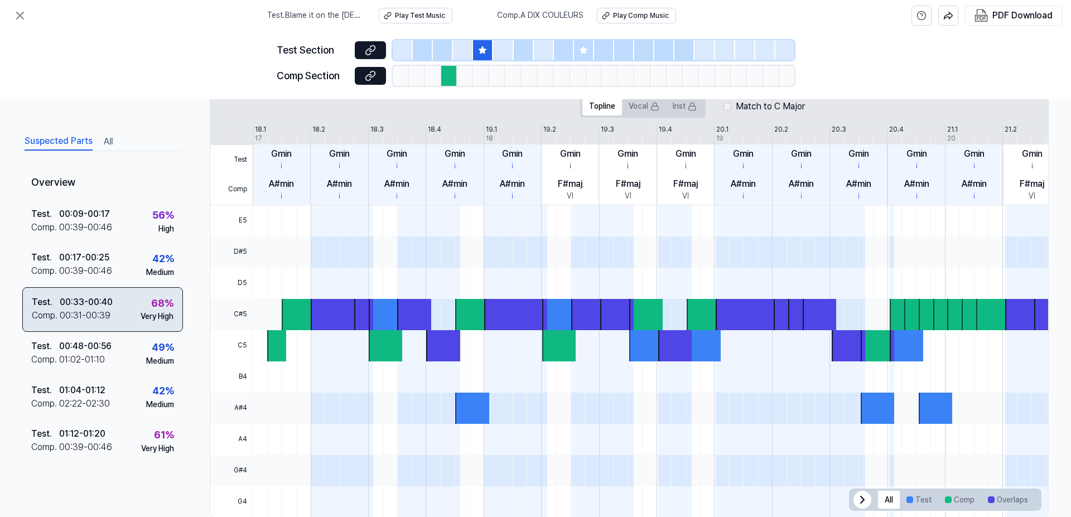
scroll to position [248, 0]
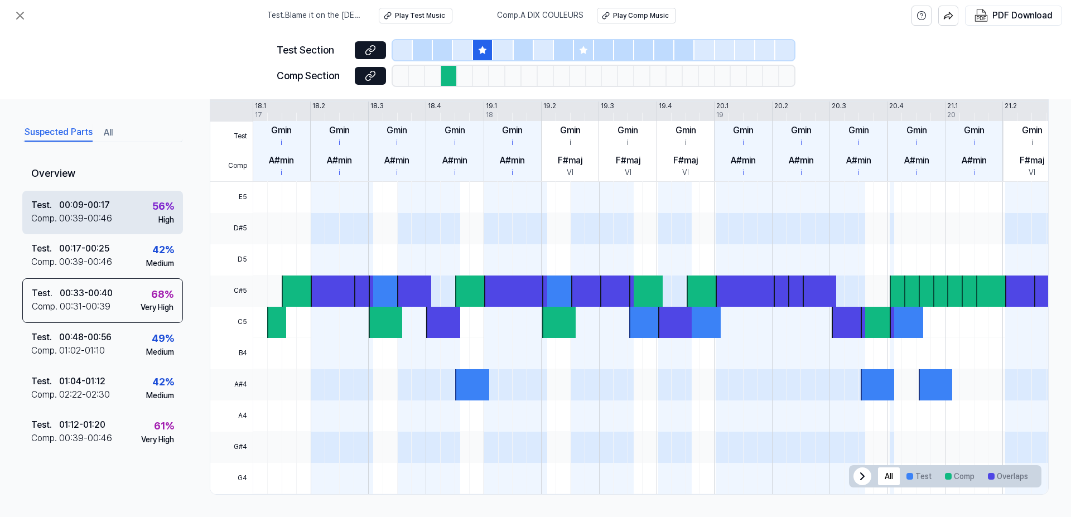
click at [152, 204] on div "56 %" at bounding box center [163, 206] width 22 height 16
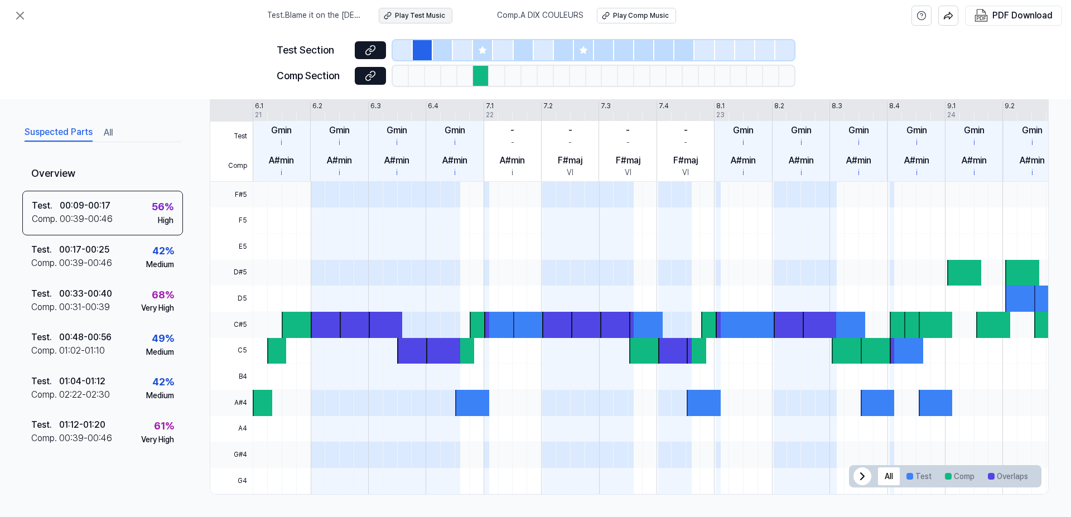
click at [422, 13] on div "Play Test Music" at bounding box center [420, 15] width 50 height 9
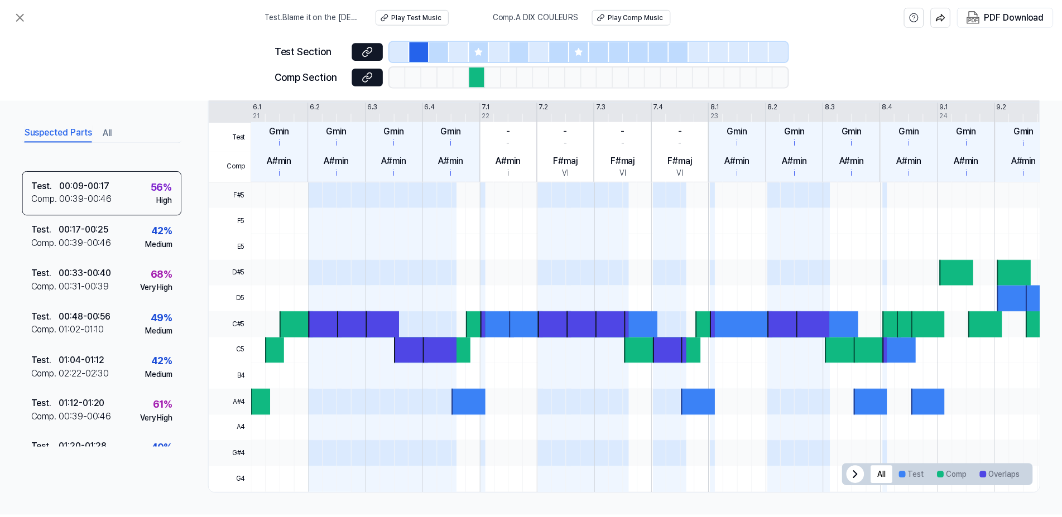
scroll to position [0, 0]
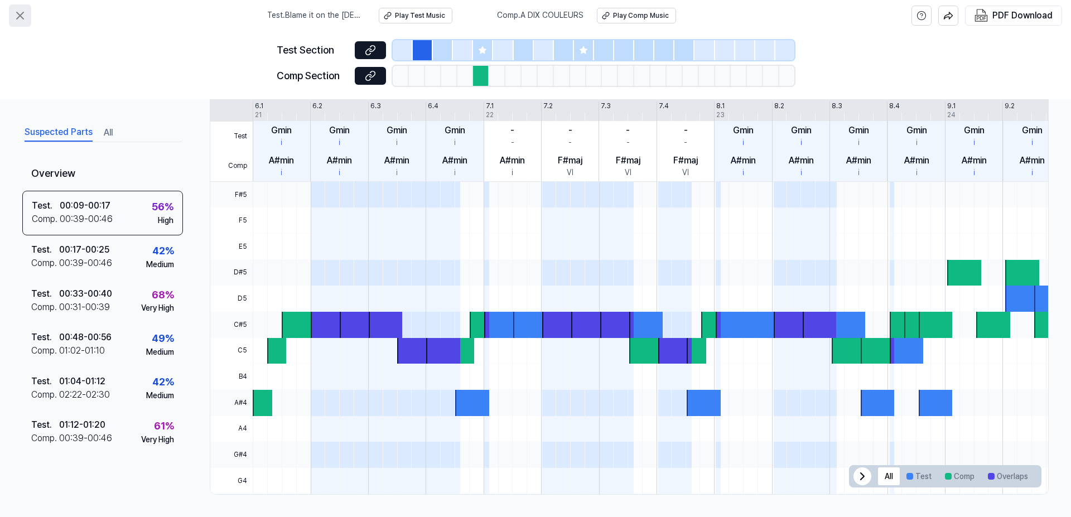
click at [22, 16] on icon at bounding box center [19, 15] width 13 height 13
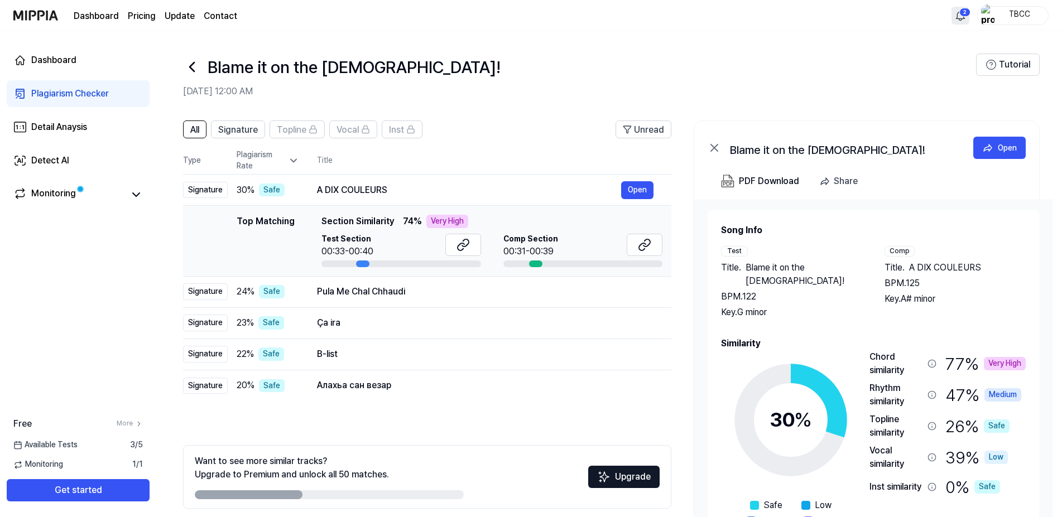
click at [963, 11] on html "Dashboard Pricing Update Contact 2 TBCC Dashboard Plagiarism Checker Detail Ana…" at bounding box center [531, 258] width 1062 height 517
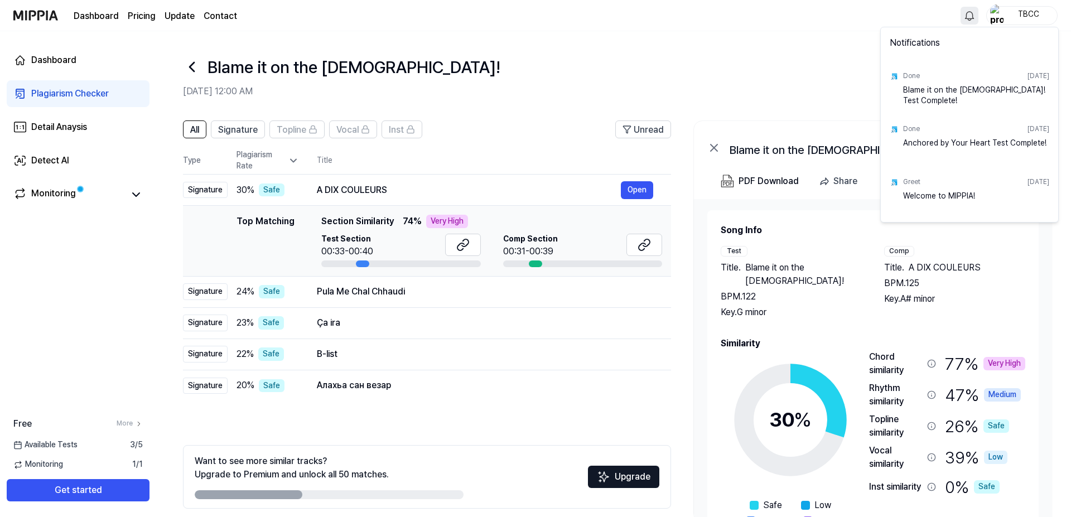
click at [973, 13] on html "Dashboard Pricing Update Contact TBCC Dashboard Plagiarism Checker Detail Anays…" at bounding box center [535, 258] width 1071 height 517
